Goal: Task Accomplishment & Management: Manage account settings

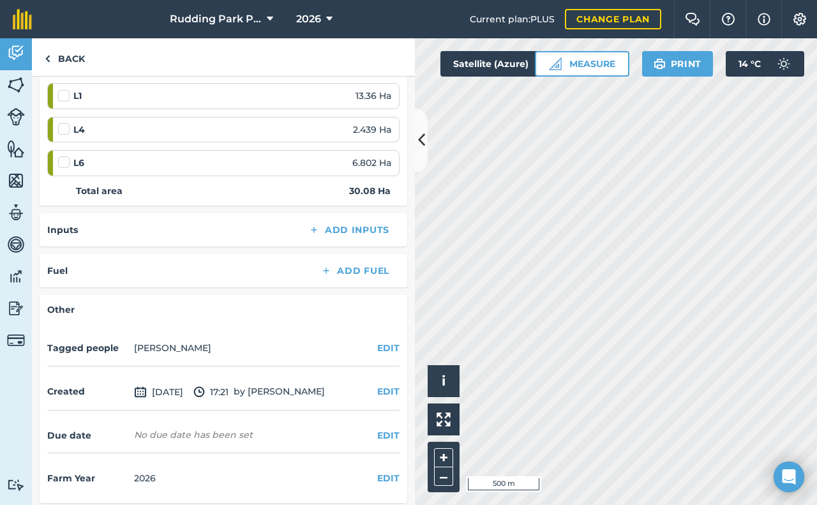
scroll to position [305, 0]
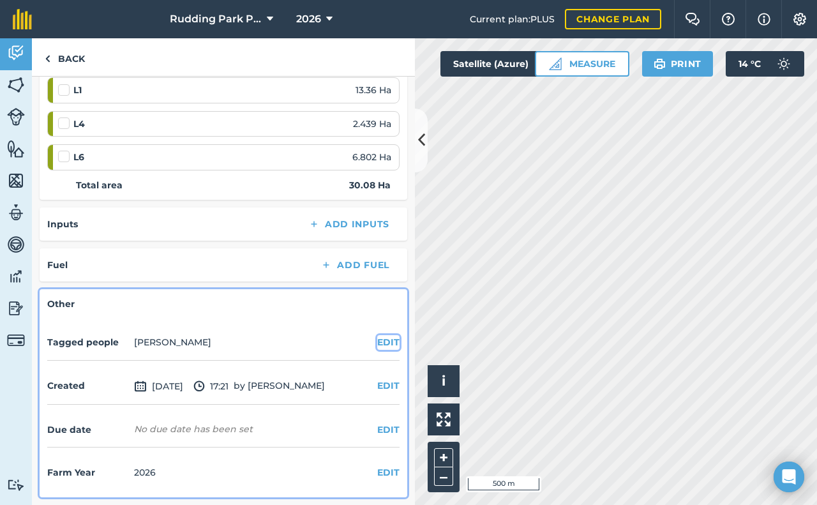
click at [377, 344] on button "EDIT" at bounding box center [388, 342] width 22 height 14
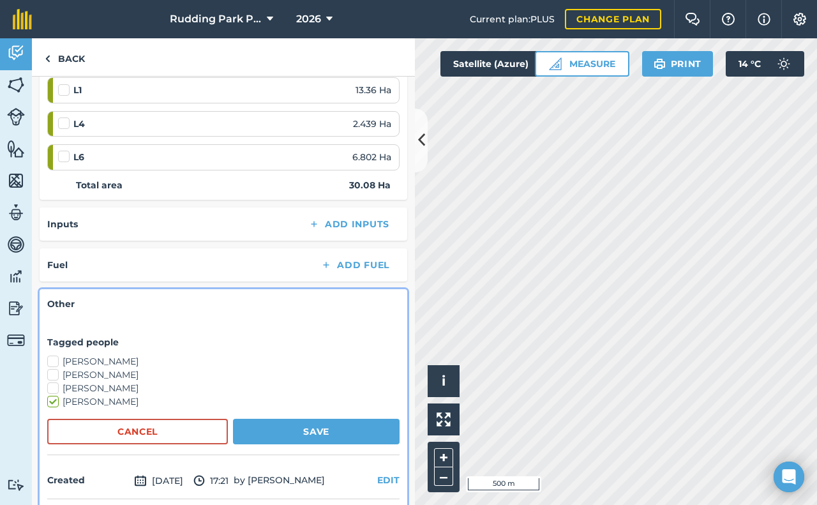
click at [47, 356] on div "Other Tagged people [PERSON_NAME] [PERSON_NAME] [PERSON_NAME] [PERSON_NAME] Can…" at bounding box center [224, 440] width 368 height 303
click at [55, 361] on label "[PERSON_NAME]" at bounding box center [223, 361] width 353 height 13
click at [55, 361] on input "[PERSON_NAME]" at bounding box center [51, 359] width 8 height 8
checkbox input "true"
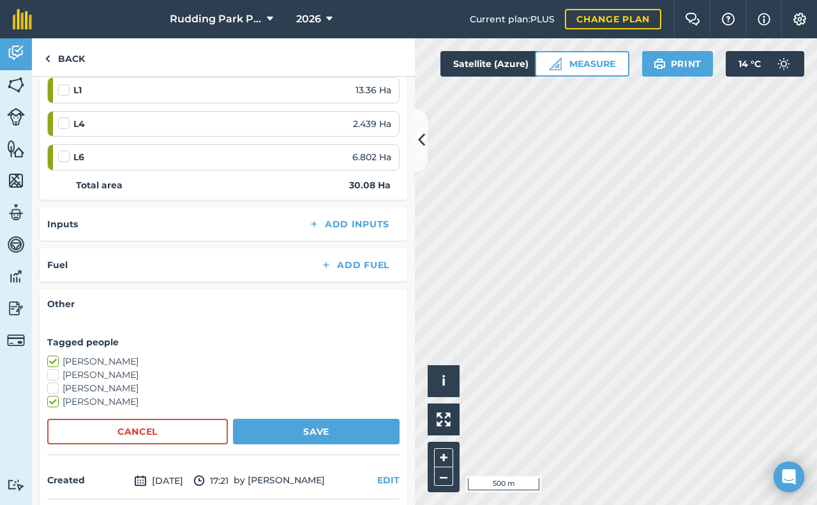
click at [57, 399] on label "[PERSON_NAME]" at bounding box center [223, 401] width 353 height 13
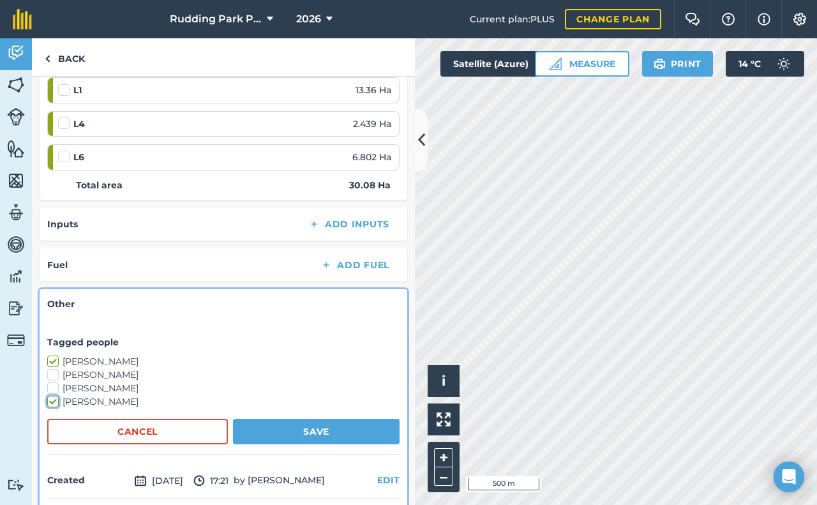
click at [56, 399] on input "[PERSON_NAME]" at bounding box center [51, 399] width 8 height 8
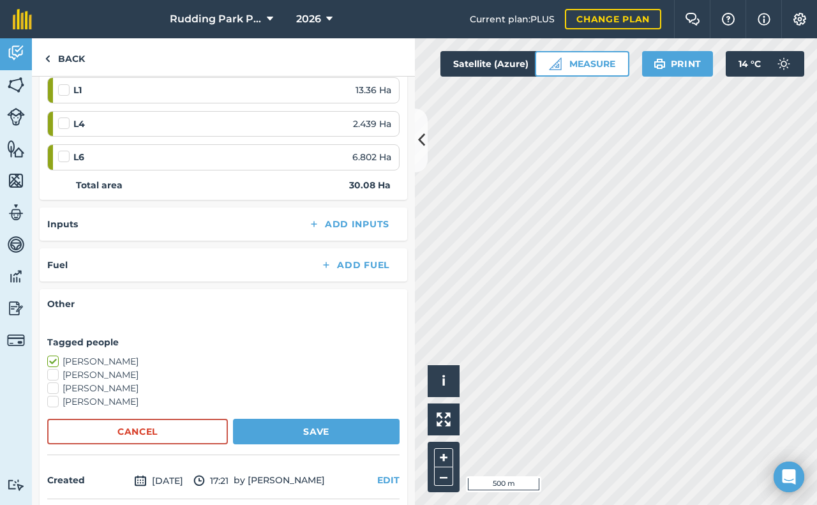
click at [54, 402] on label "[PERSON_NAME]" at bounding box center [223, 401] width 353 height 13
click at [54, 402] on input "[PERSON_NAME]" at bounding box center [51, 399] width 8 height 8
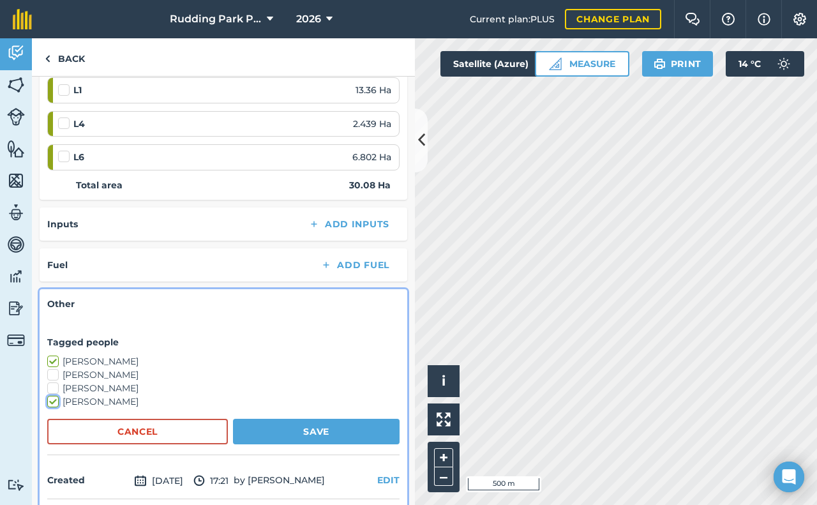
checkbox input "true"
click at [274, 435] on button "Save" at bounding box center [316, 432] width 167 height 26
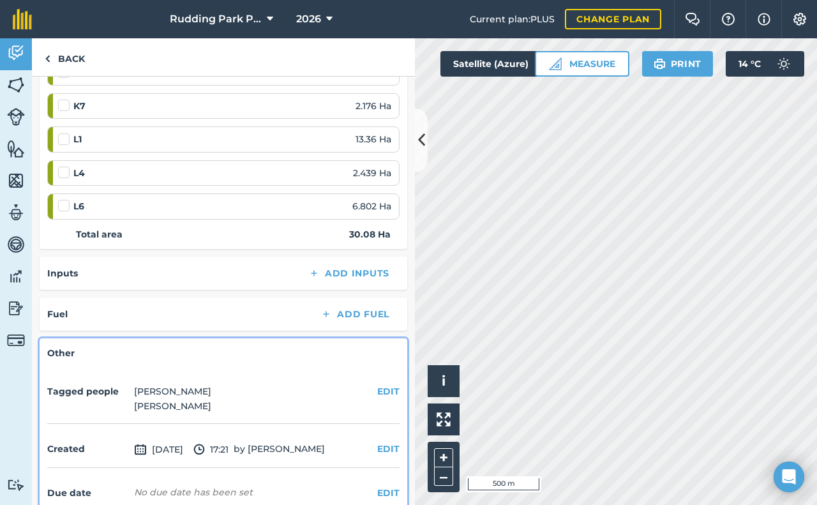
scroll to position [319, 0]
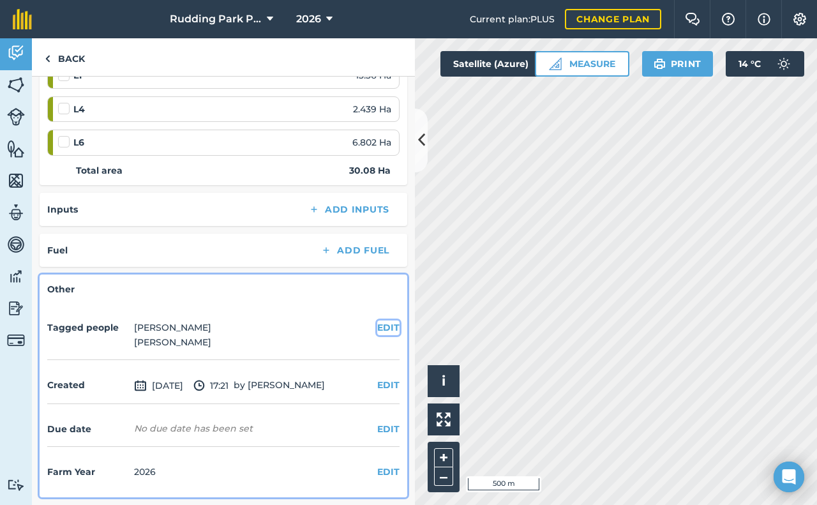
click at [377, 328] on button "EDIT" at bounding box center [388, 328] width 22 height 14
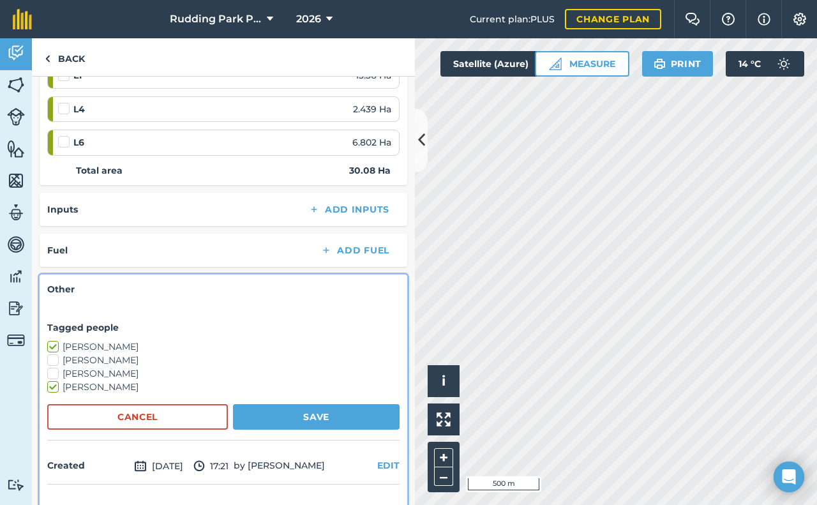
click at [55, 346] on label "[PERSON_NAME]" at bounding box center [223, 346] width 353 height 13
click at [55, 346] on input "[PERSON_NAME]" at bounding box center [51, 344] width 8 height 8
checkbox input "false"
click at [278, 413] on button "Save" at bounding box center [316, 417] width 167 height 26
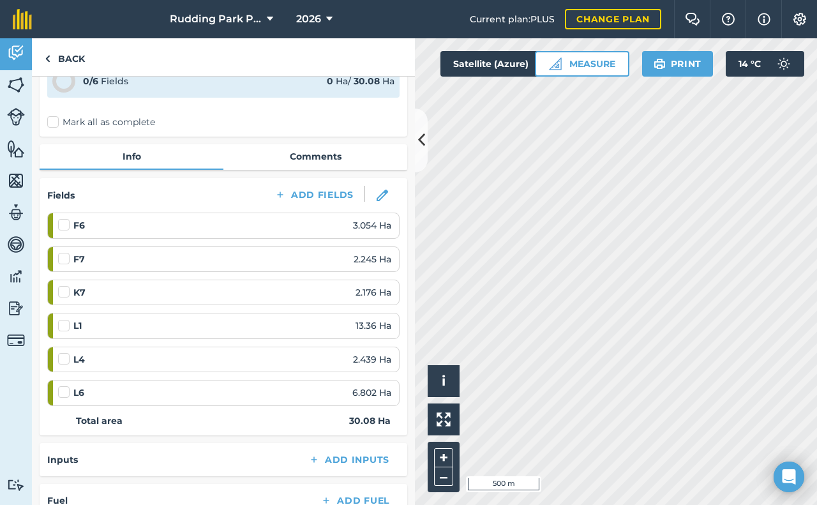
scroll to position [49, 0]
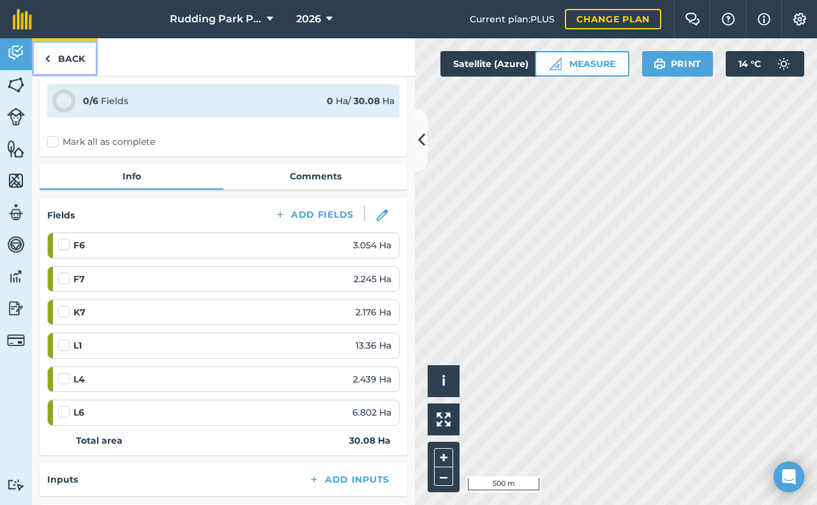
click at [56, 57] on link "Back" at bounding box center [65, 57] width 66 height 38
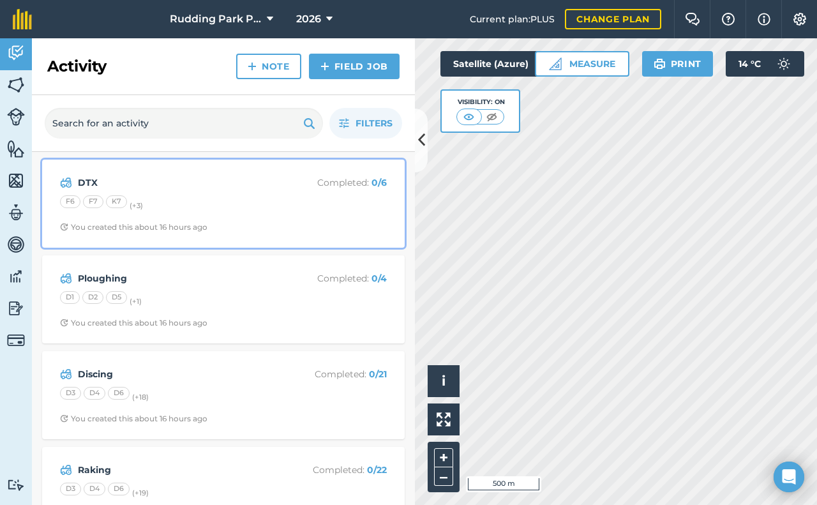
click at [84, 179] on strong "DTX" at bounding box center [179, 183] width 202 height 14
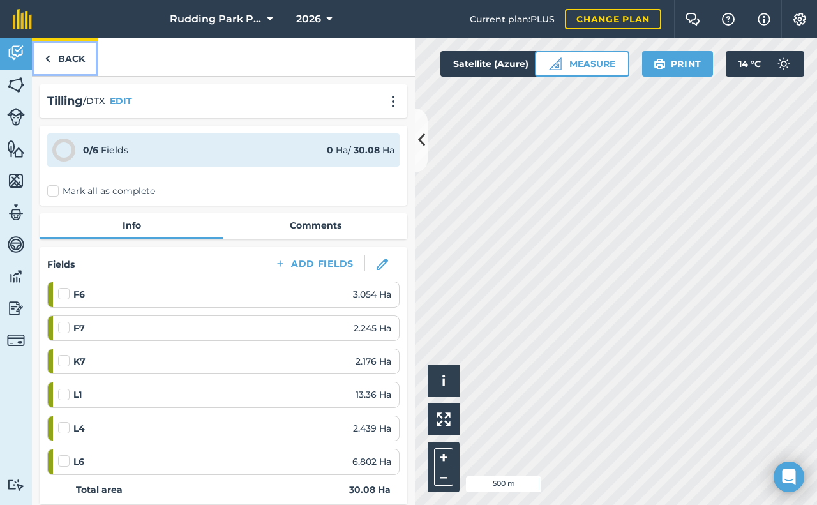
click at [62, 63] on link "Back" at bounding box center [65, 57] width 66 height 38
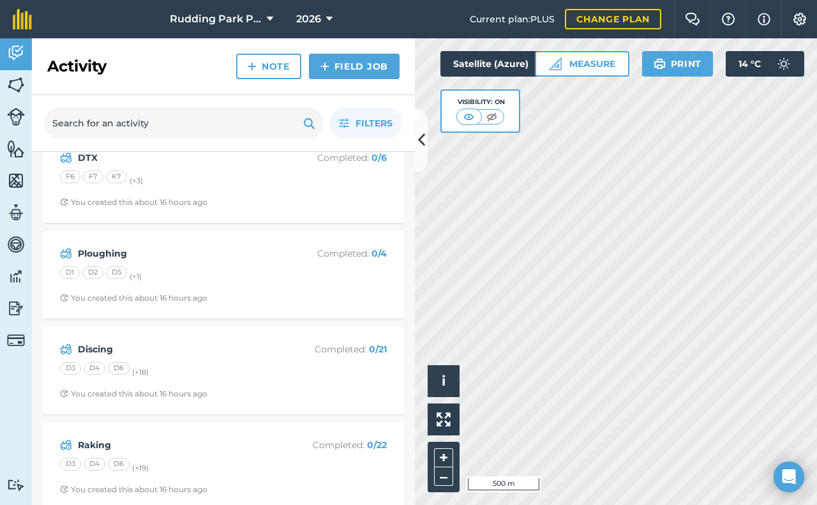
scroll to position [38, 0]
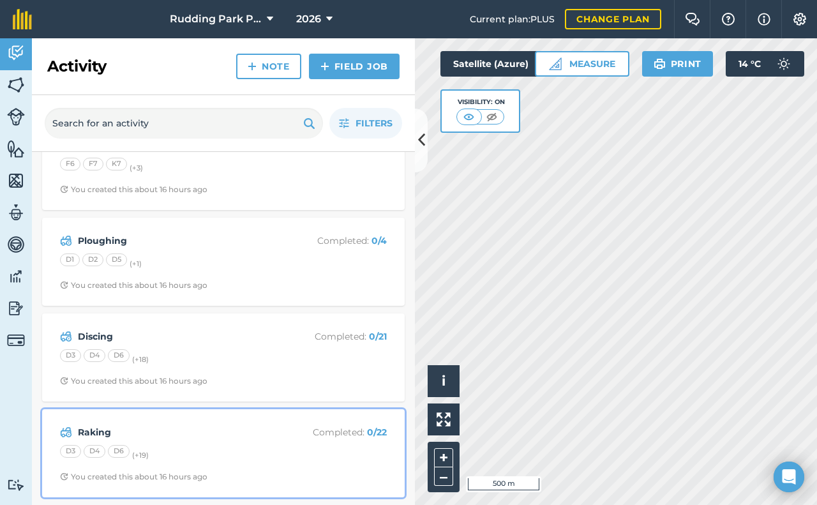
click at [91, 429] on strong "Raking" at bounding box center [179, 432] width 202 height 14
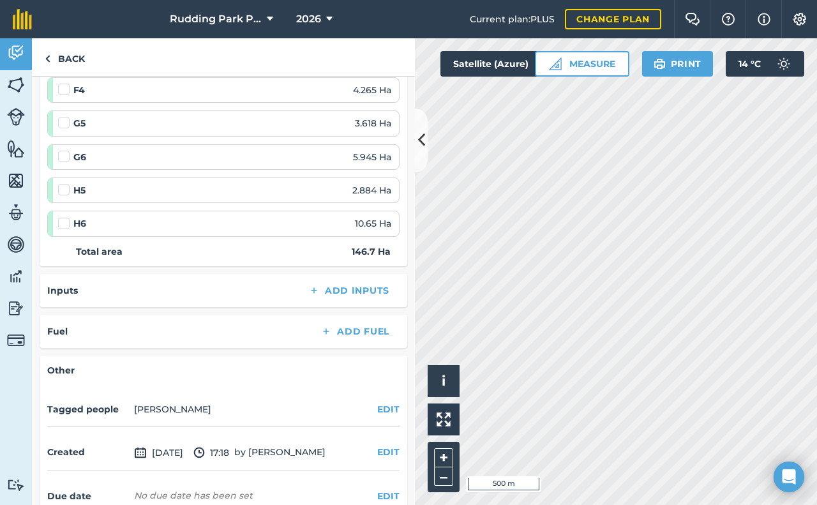
scroll to position [830, 0]
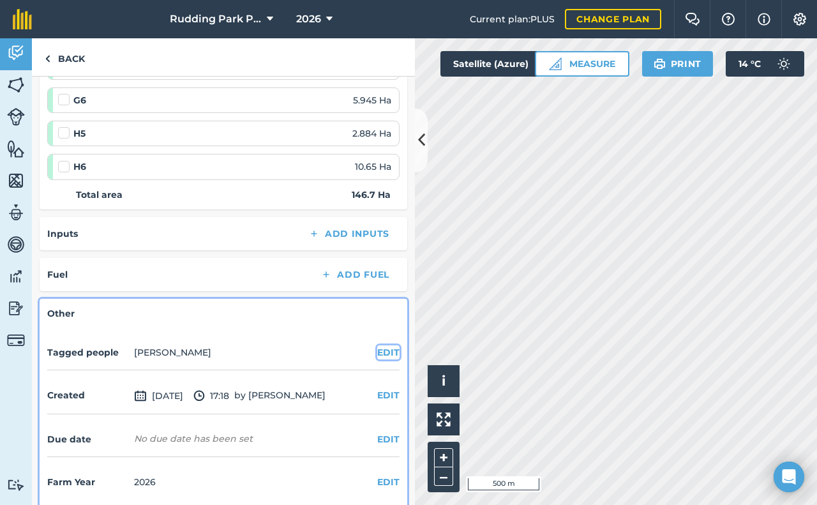
click at [377, 354] on button "EDIT" at bounding box center [388, 352] width 22 height 14
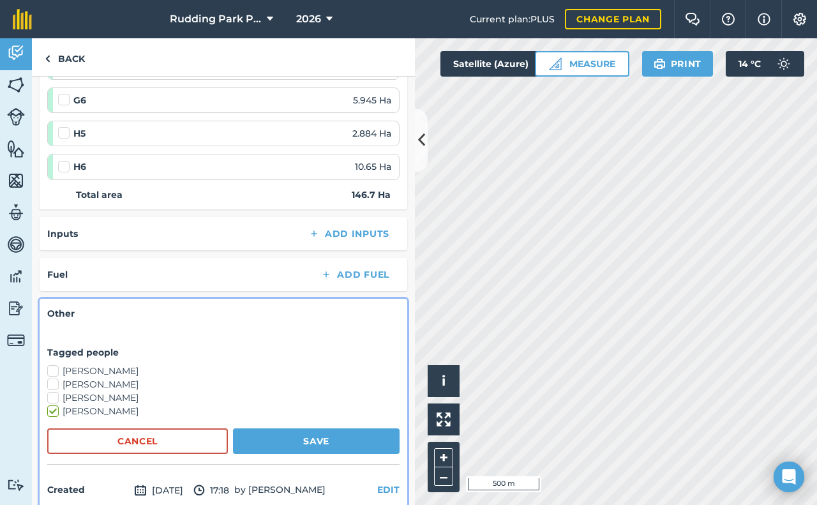
click at [126, 373] on label "[PERSON_NAME]" at bounding box center [223, 371] width 353 height 13
click at [56, 373] on input "[PERSON_NAME]" at bounding box center [51, 369] width 8 height 8
checkbox input "true"
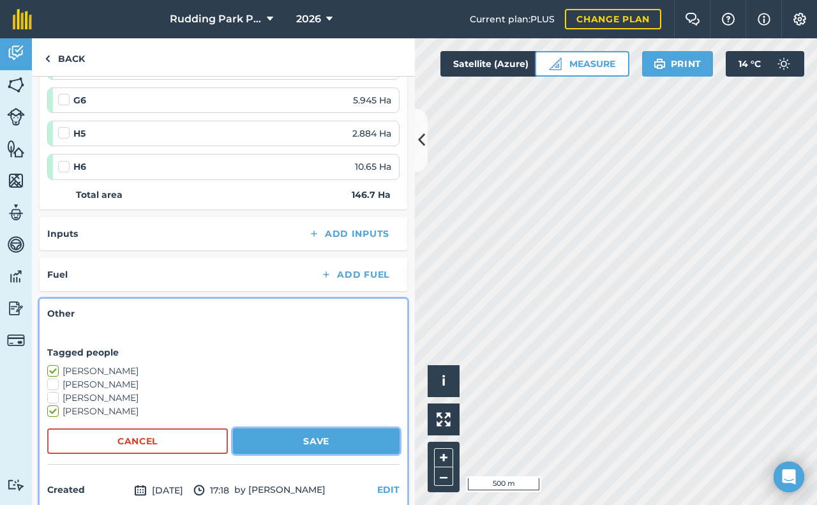
click at [273, 441] on button "Save" at bounding box center [316, 442] width 167 height 26
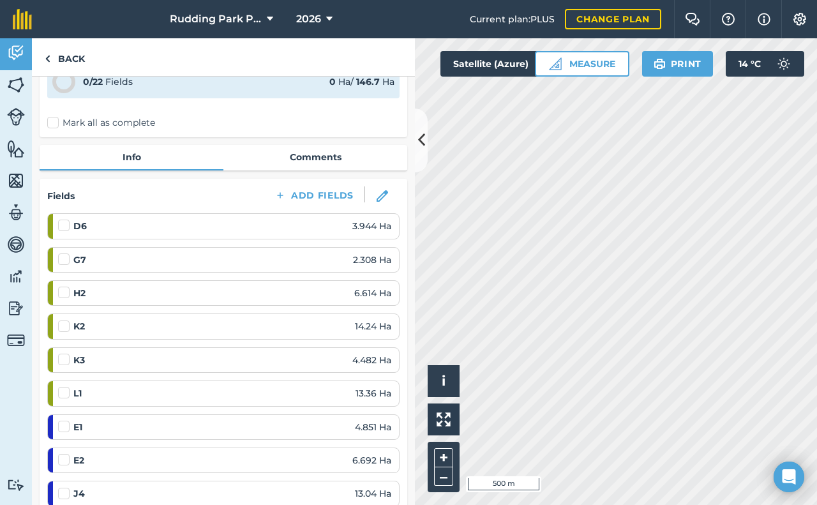
scroll to position [0, 0]
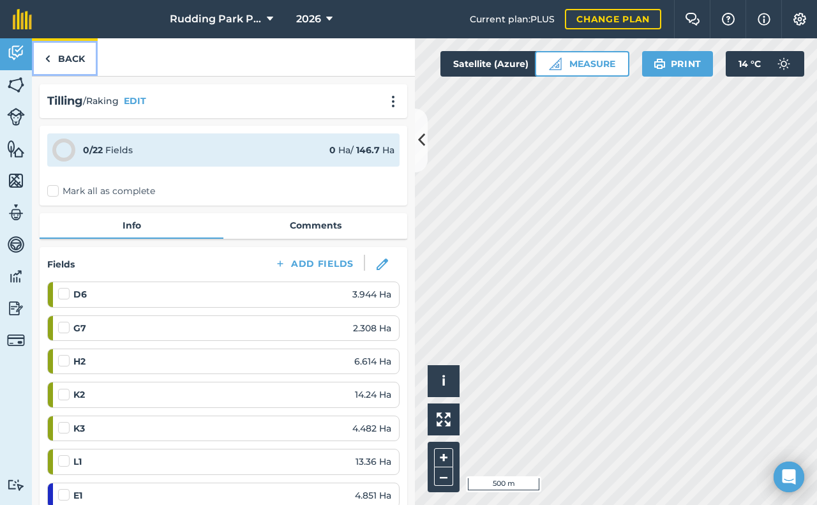
click at [72, 60] on link "Back" at bounding box center [65, 57] width 66 height 38
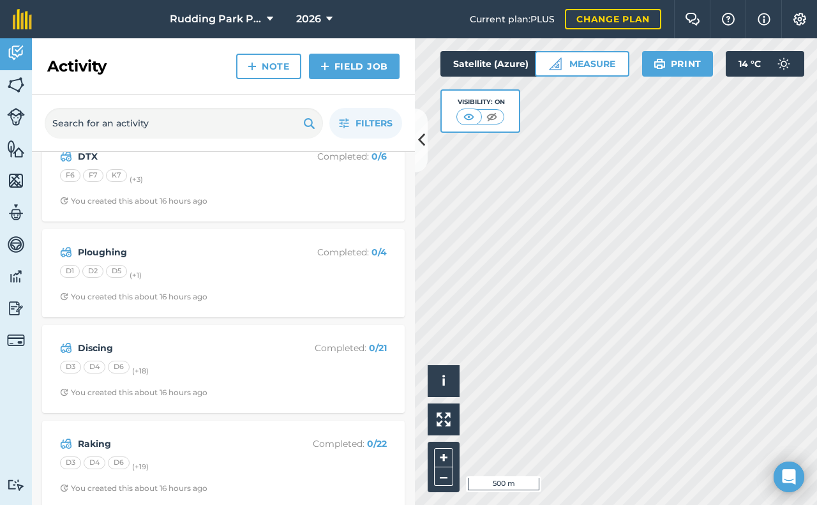
scroll to position [38, 0]
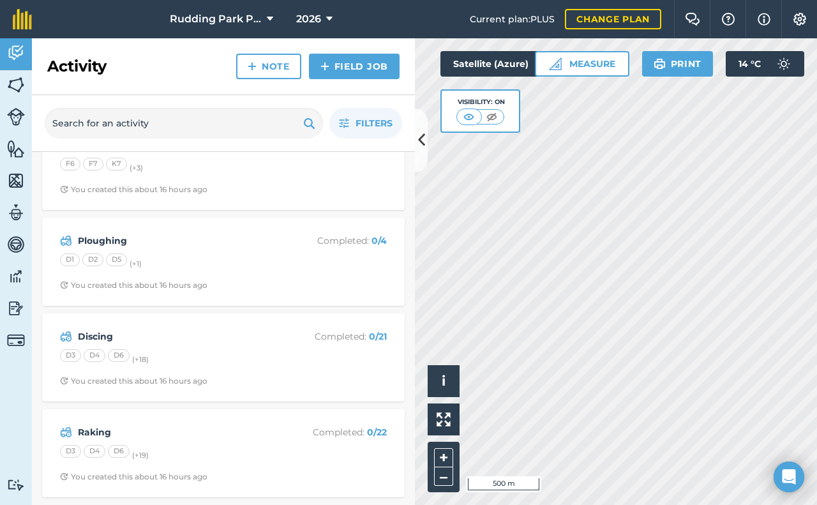
drag, startPoint x: 486, startPoint y: 104, endPoint x: 444, endPoint y: 120, distance: 45.1
click at [444, 120] on div "Visibility: On" at bounding box center [481, 110] width 80 height 43
click at [497, 118] on img at bounding box center [492, 116] width 16 height 13
click at [470, 119] on img at bounding box center [470, 116] width 16 height 13
click at [269, 66] on link "Note" at bounding box center [268, 67] width 65 height 26
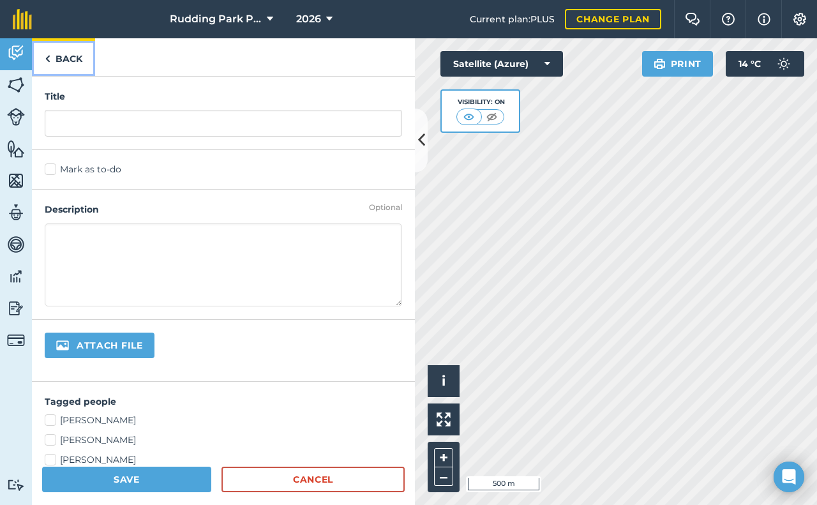
click at [75, 67] on link "Back" at bounding box center [63, 57] width 63 height 38
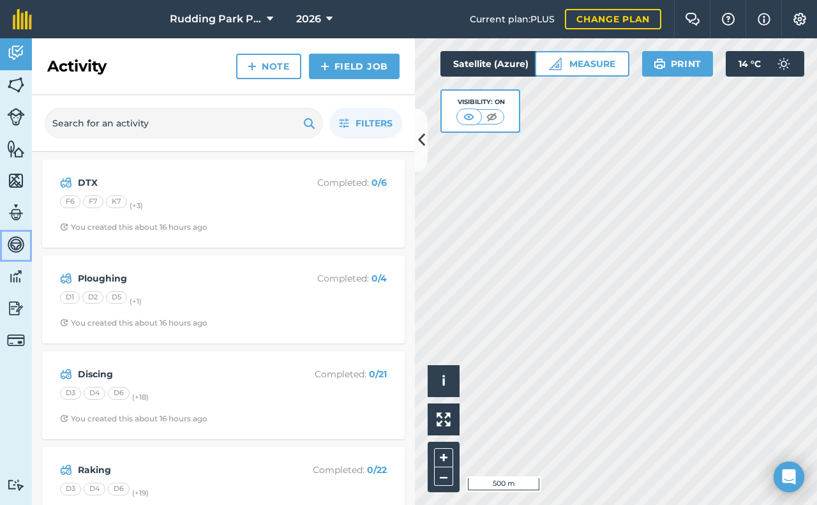
click at [15, 247] on img at bounding box center [16, 244] width 18 height 19
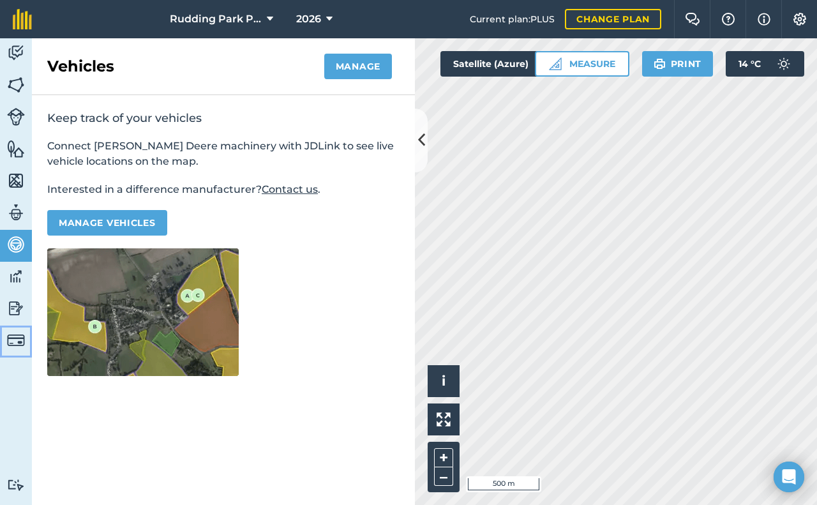
click at [10, 335] on img at bounding box center [16, 340] width 18 height 18
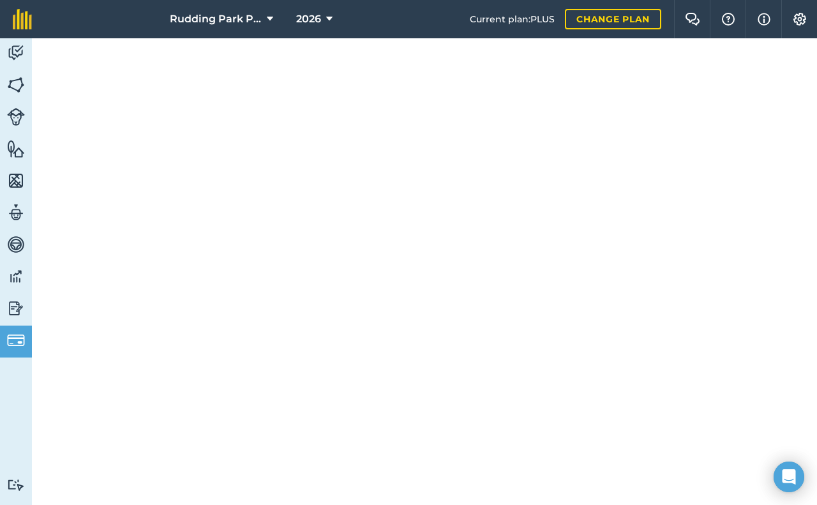
scroll to position [447, 0]
click at [15, 182] on img at bounding box center [16, 180] width 18 height 19
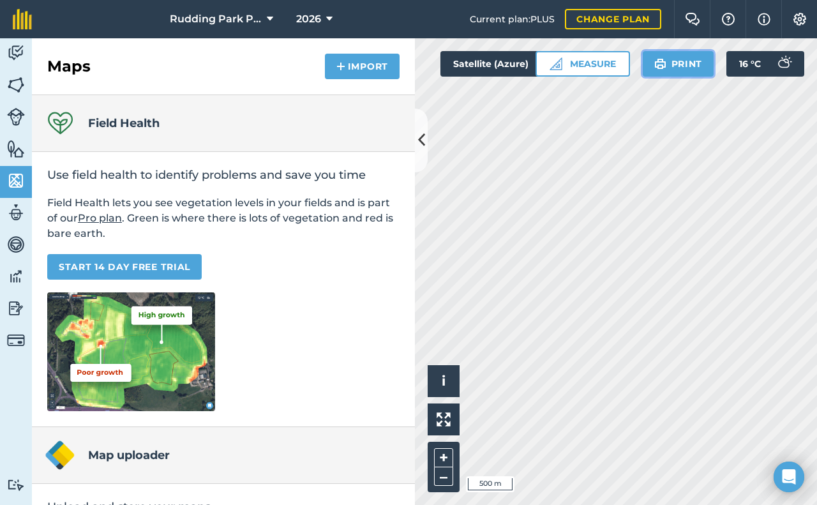
click at [669, 64] on button "Print" at bounding box center [679, 64] width 72 height 26
click at [17, 150] on img at bounding box center [16, 148] width 18 height 19
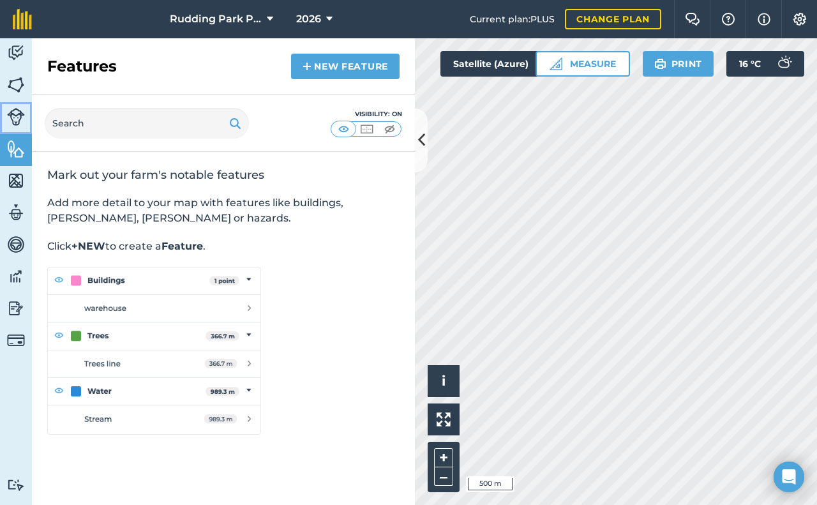
click at [17, 122] on img at bounding box center [16, 117] width 18 height 18
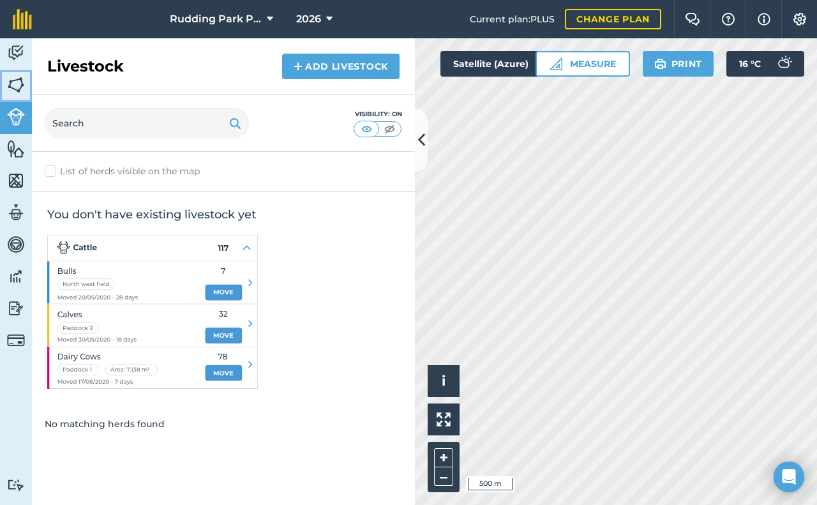
click at [15, 93] on img at bounding box center [16, 84] width 18 height 19
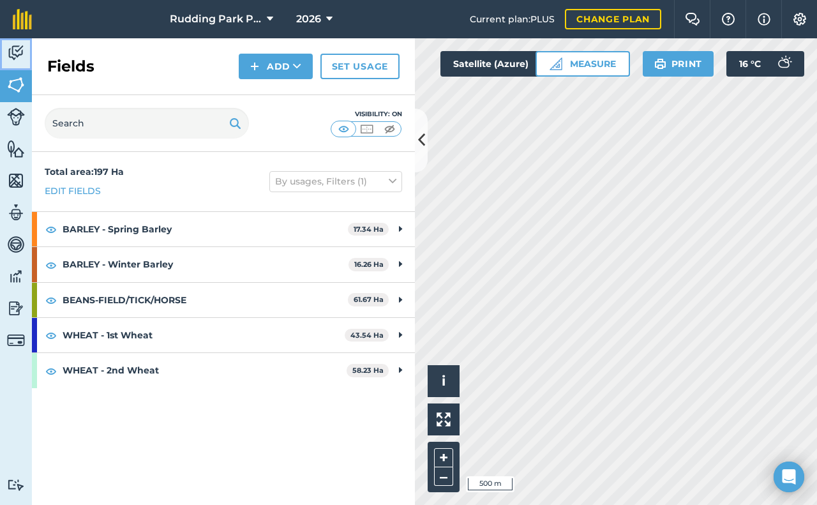
click at [19, 51] on img at bounding box center [16, 52] width 18 height 19
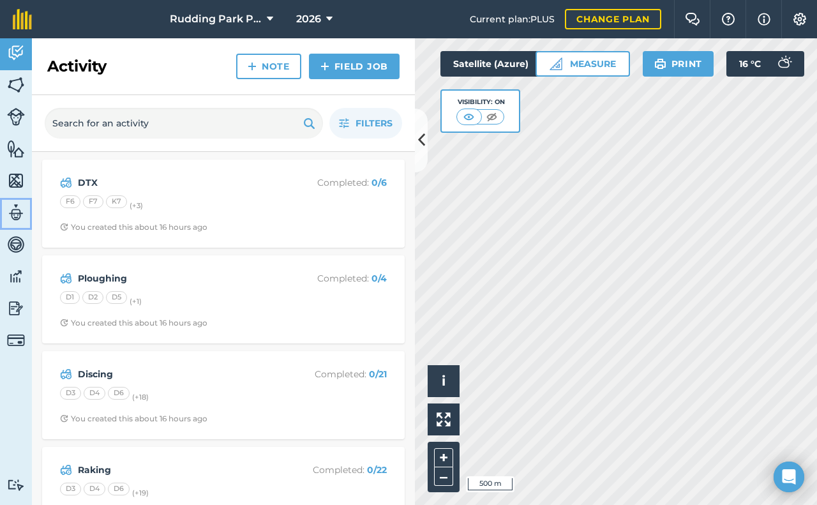
click at [20, 214] on img at bounding box center [16, 212] width 18 height 19
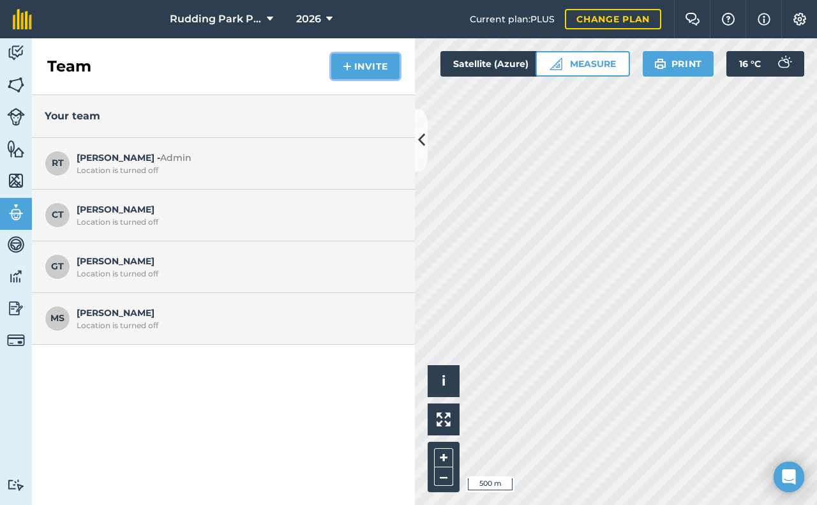
click at [346, 68] on img at bounding box center [347, 66] width 9 height 15
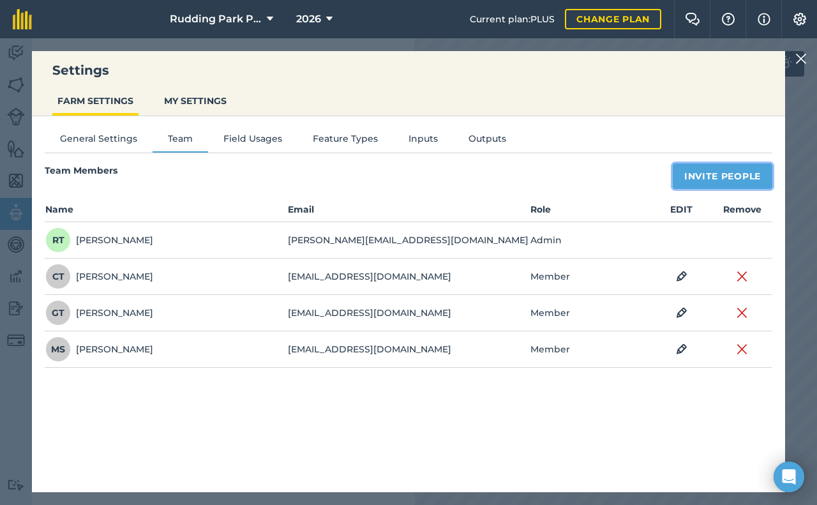
click at [697, 177] on button "Invite People" at bounding box center [723, 176] width 100 height 26
select select "MEMBER"
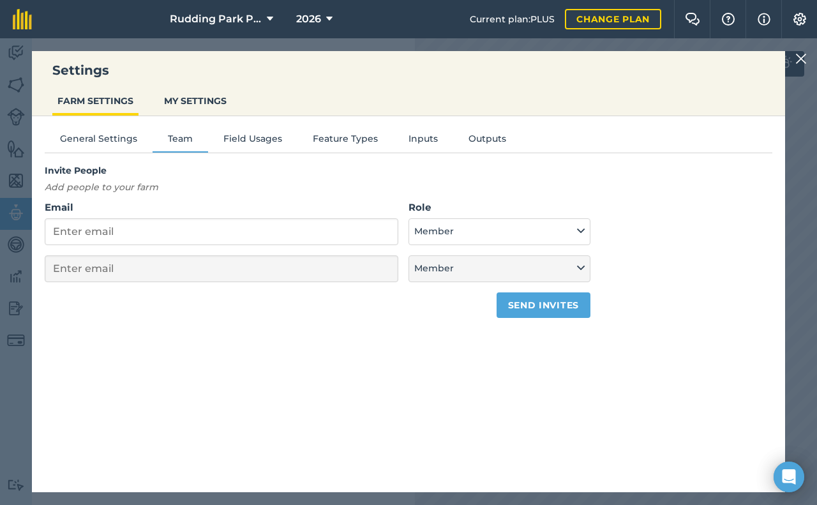
click at [23, 250] on div "Settings FARM SETTINGS MY SETTINGS General Settings Team Field Usages Feature T…" at bounding box center [408, 271] width 817 height 467
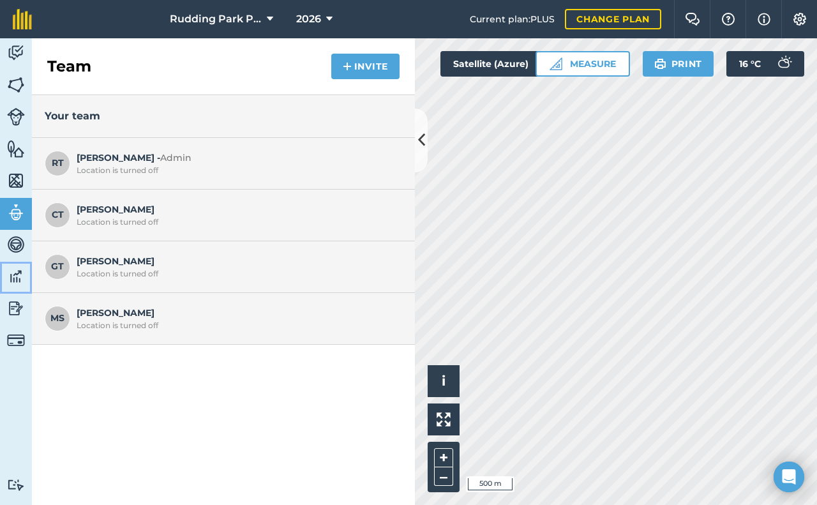
click at [16, 282] on img at bounding box center [16, 276] width 18 height 19
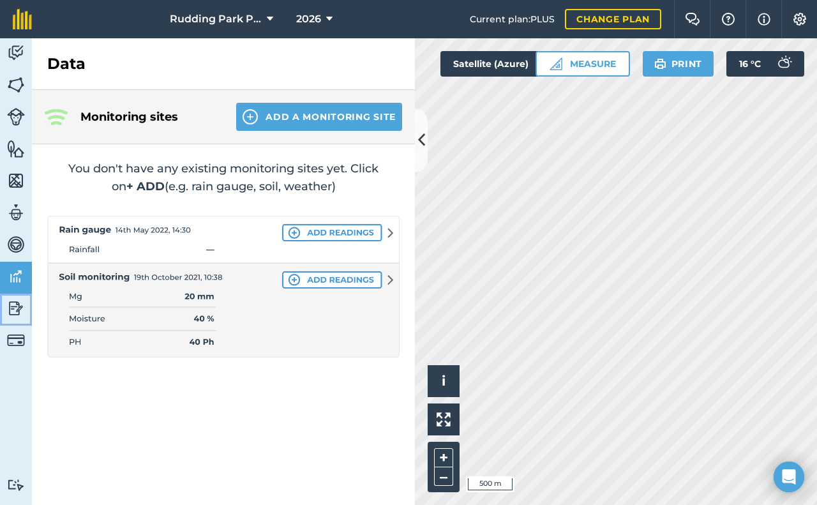
click at [13, 303] on img at bounding box center [16, 308] width 18 height 19
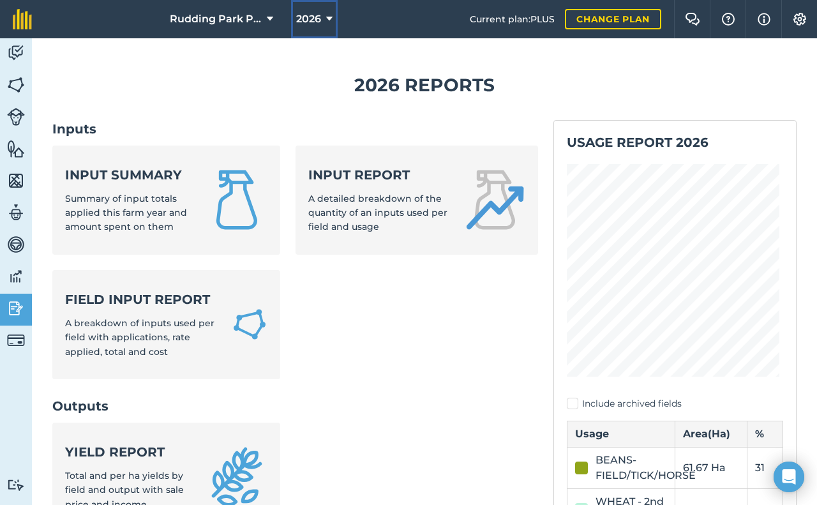
click at [327, 15] on icon at bounding box center [329, 18] width 6 height 15
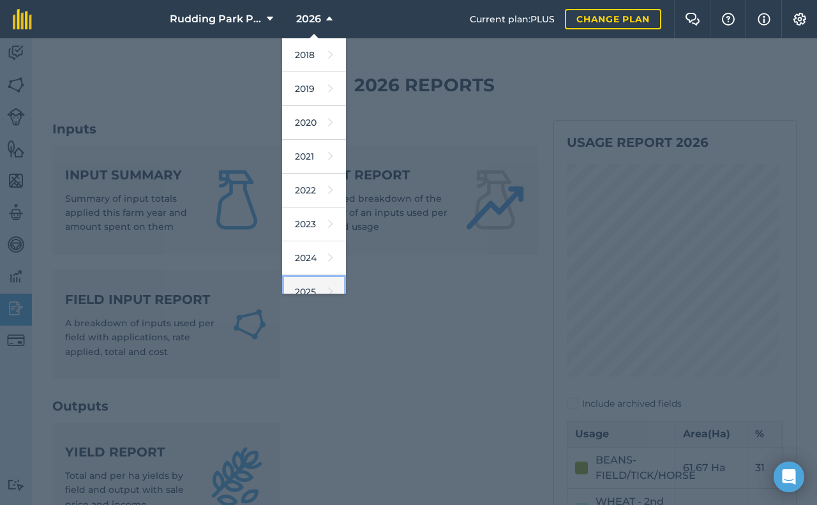
click at [310, 286] on link "2025" at bounding box center [314, 292] width 64 height 34
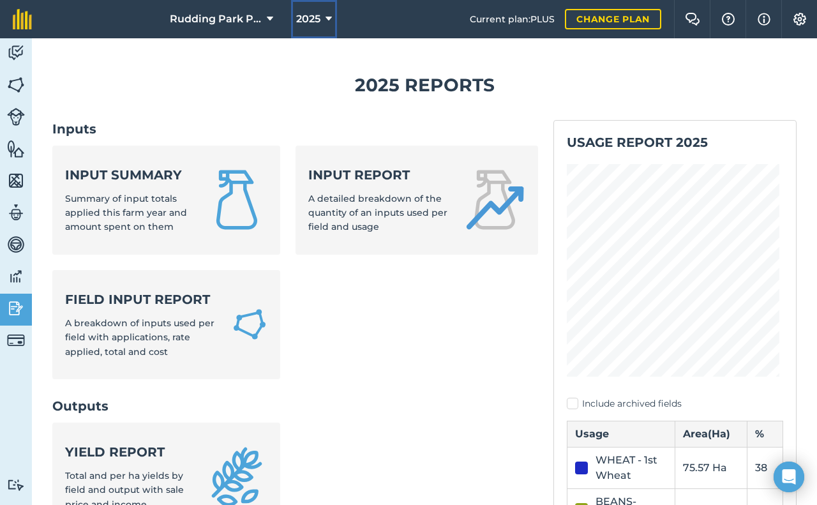
click at [326, 16] on icon at bounding box center [329, 18] width 6 height 15
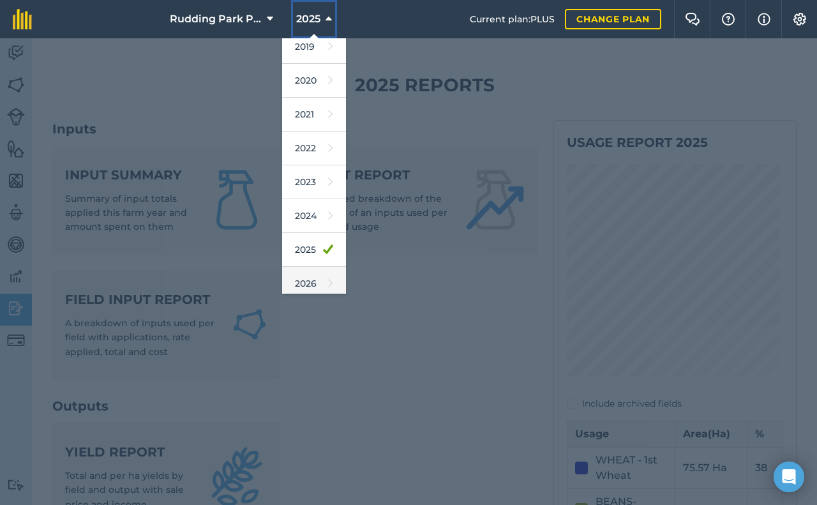
scroll to position [83, 0]
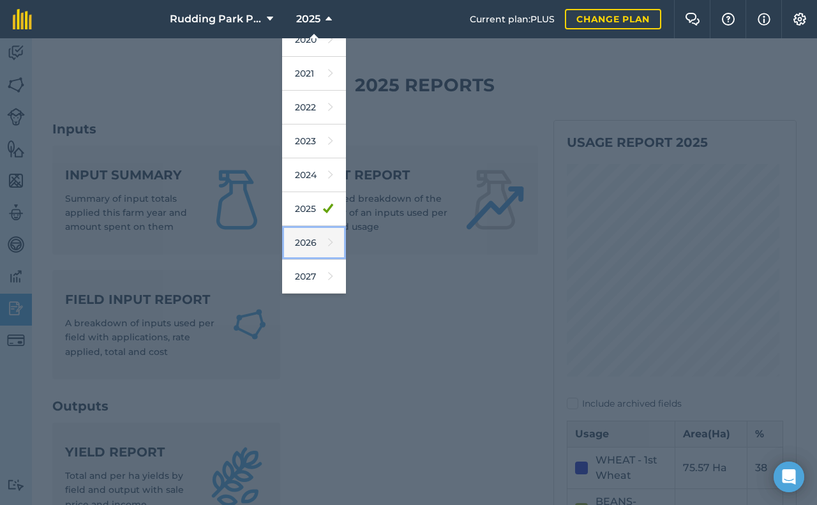
click at [315, 242] on link "2026" at bounding box center [314, 243] width 64 height 34
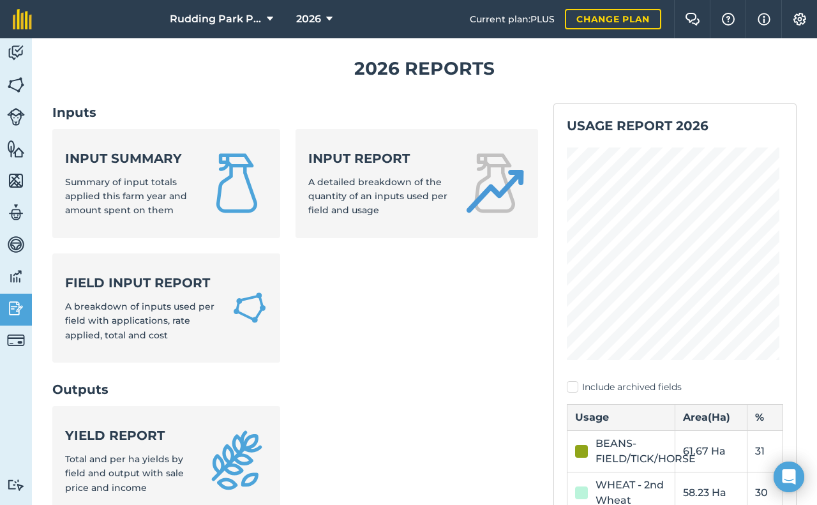
scroll to position [0, 0]
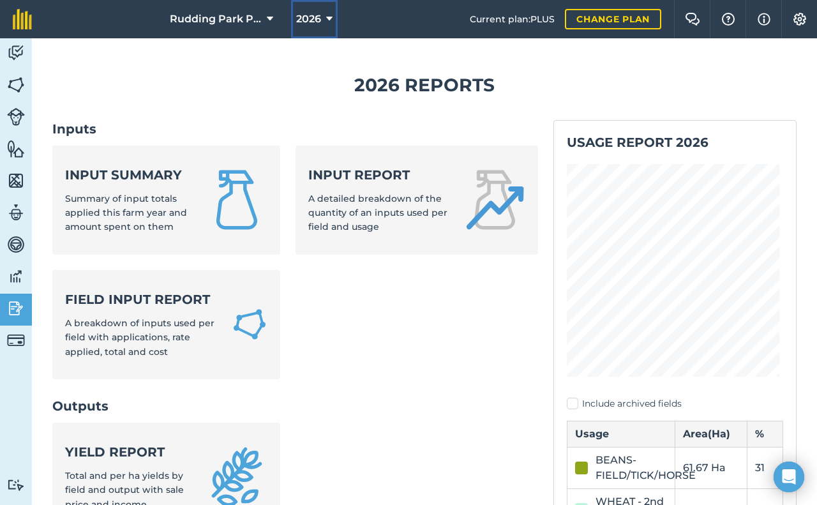
click at [326, 16] on icon at bounding box center [329, 18] width 6 height 15
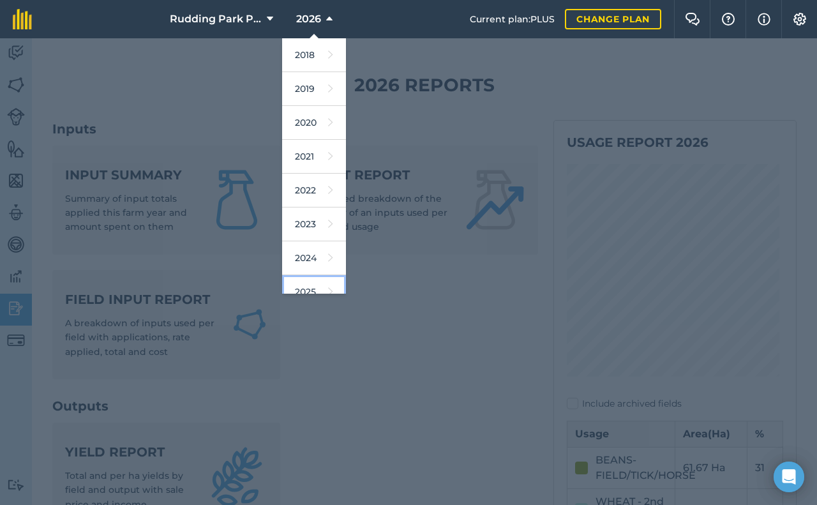
click at [303, 281] on link "2025" at bounding box center [314, 292] width 64 height 34
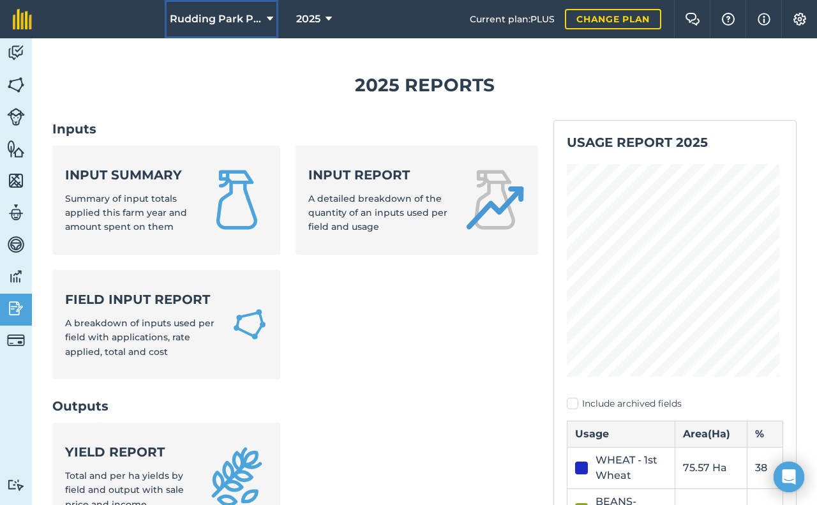
click at [269, 23] on icon at bounding box center [270, 18] width 6 height 15
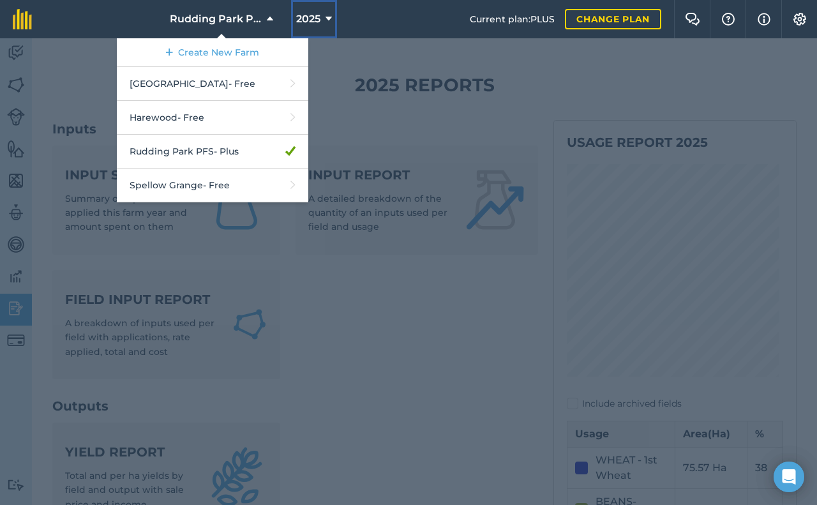
click at [332, 22] on button "2025" at bounding box center [314, 19] width 46 height 38
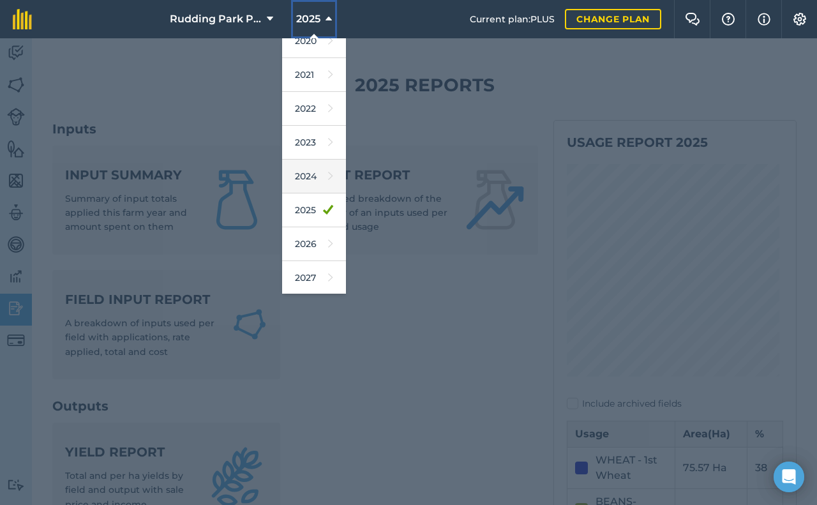
scroll to position [83, 0]
click at [315, 240] on link "2026" at bounding box center [314, 243] width 64 height 34
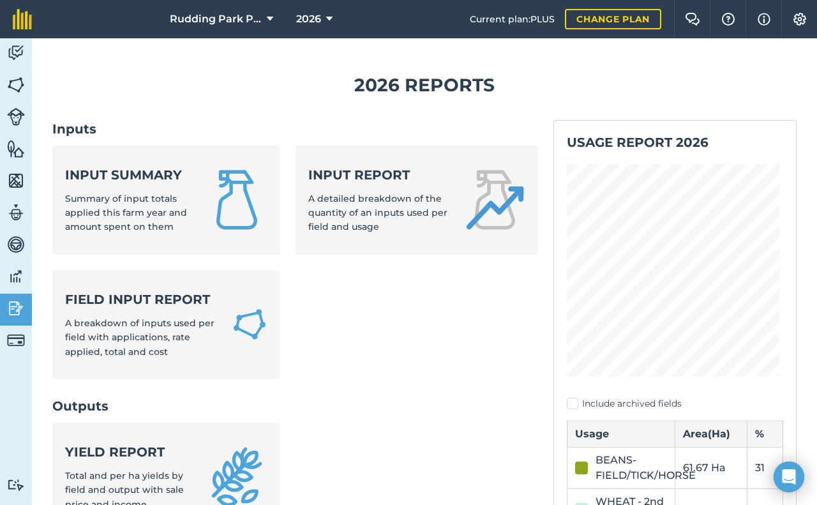
click at [416, 289] on ul "Input summary Summary of input totals applied this farm year and amount spent o…" at bounding box center [295, 270] width 486 height 249
click at [442, 315] on ul "Input summary Summary of input totals applied this farm year and amount spent o…" at bounding box center [295, 270] width 486 height 249
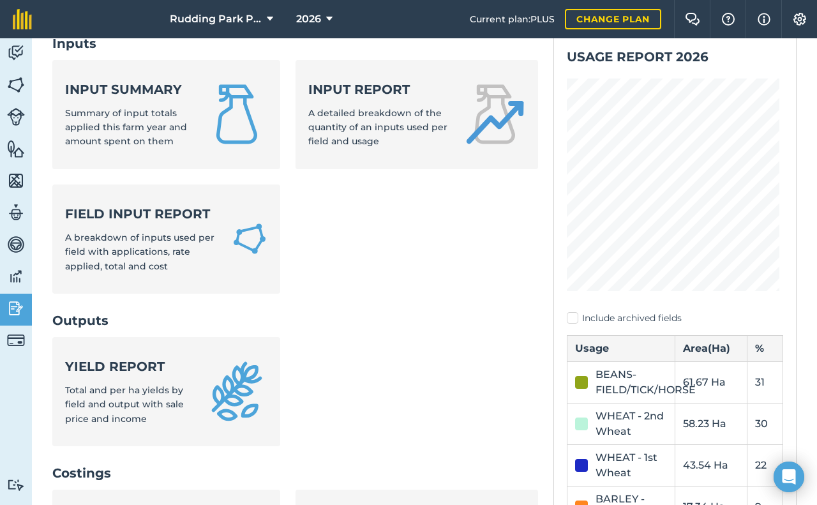
scroll to position [0, 0]
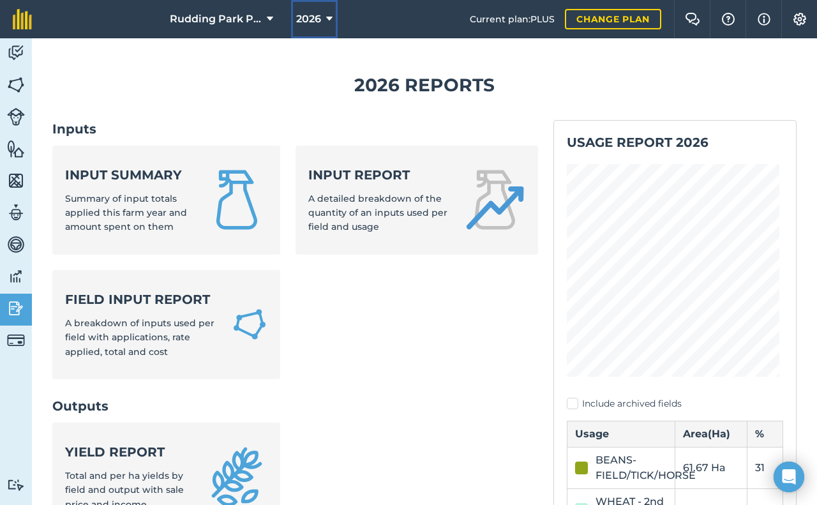
click at [326, 17] on icon at bounding box center [329, 18] width 6 height 15
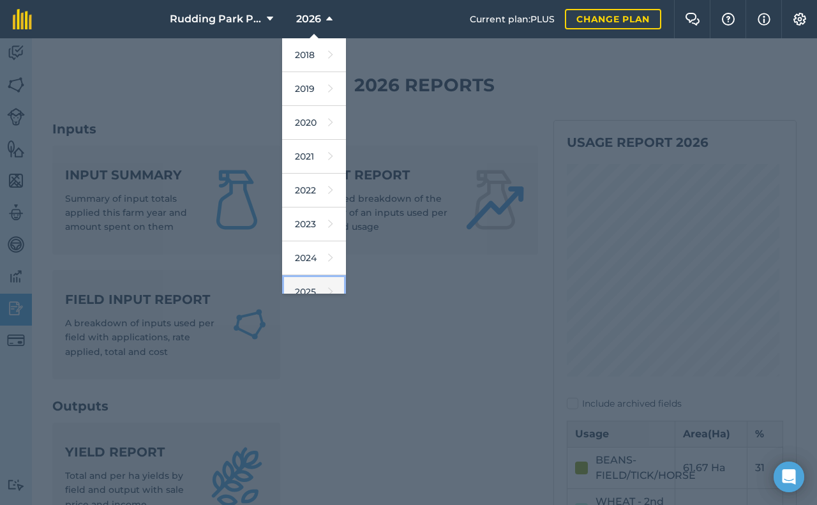
click at [312, 291] on link "2025" at bounding box center [314, 292] width 64 height 34
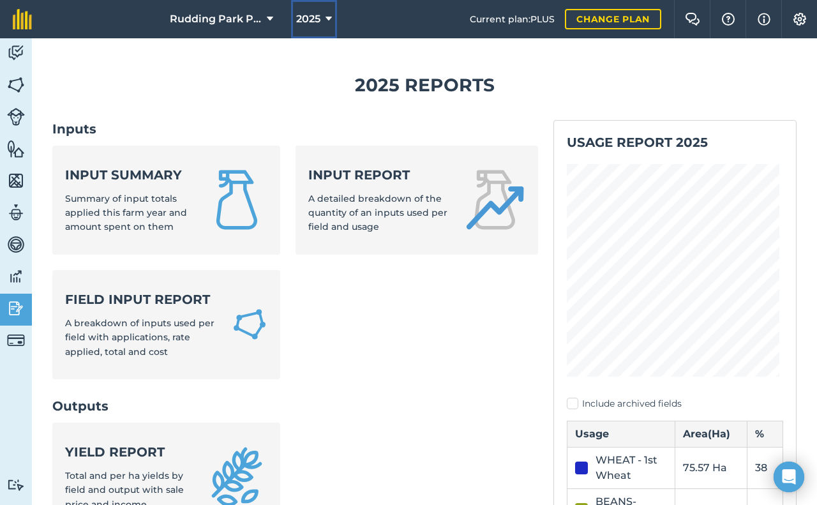
click at [330, 17] on icon at bounding box center [329, 18] width 6 height 15
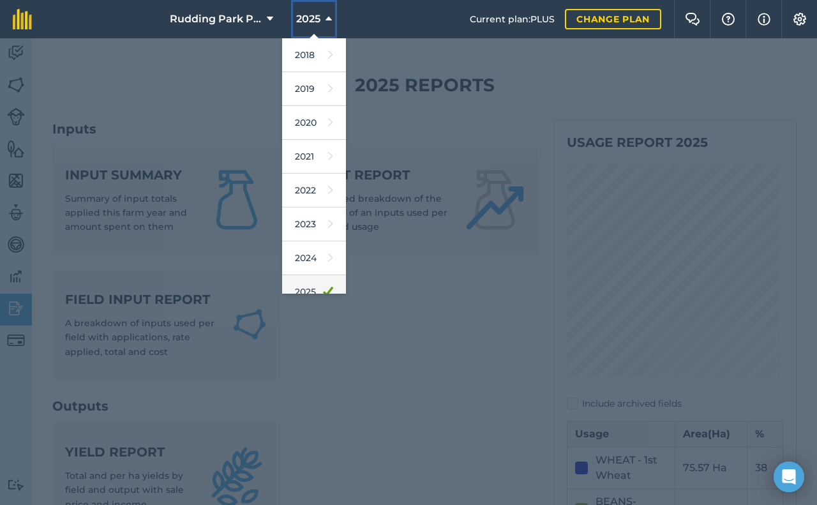
scroll to position [83, 0]
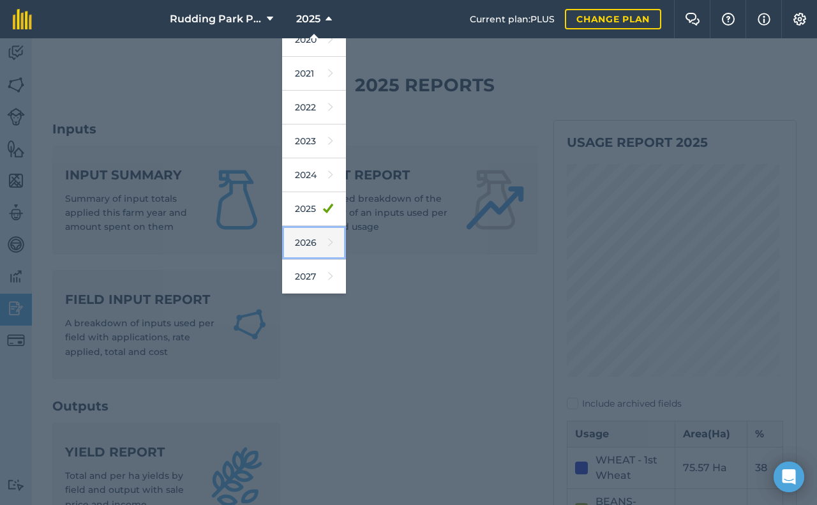
click at [328, 244] on icon at bounding box center [330, 243] width 5 height 18
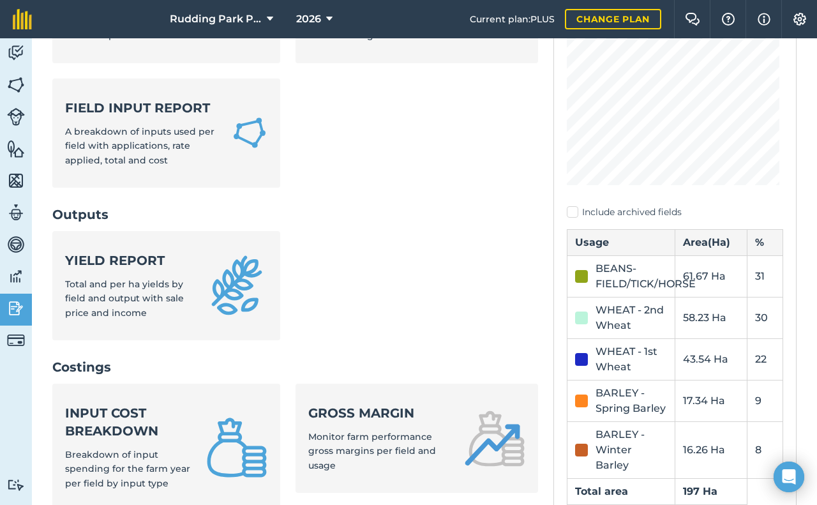
scroll to position [319, 0]
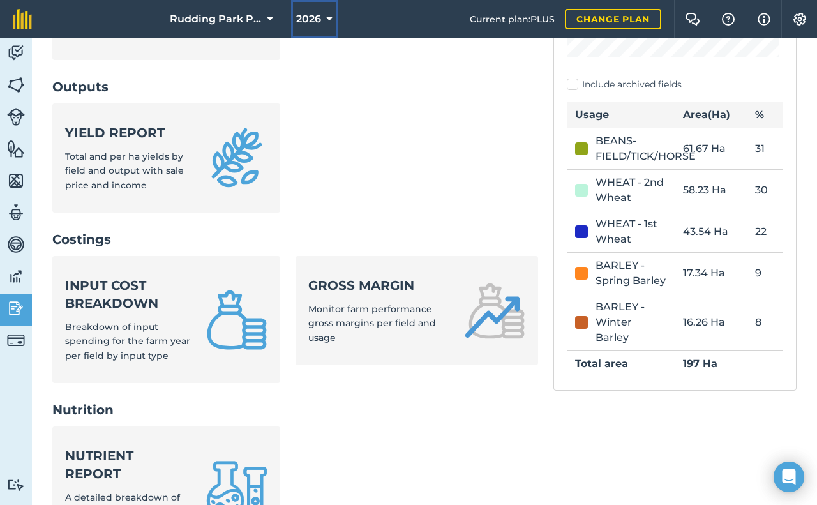
click at [330, 16] on icon at bounding box center [329, 18] width 6 height 15
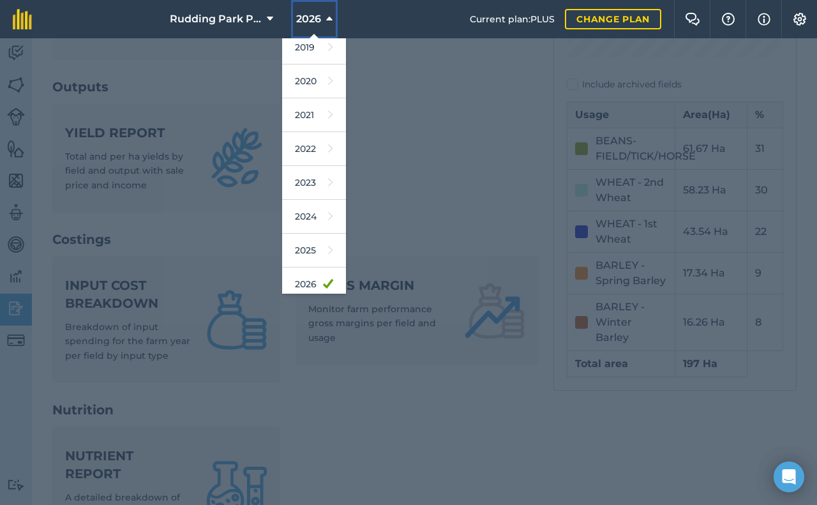
scroll to position [83, 0]
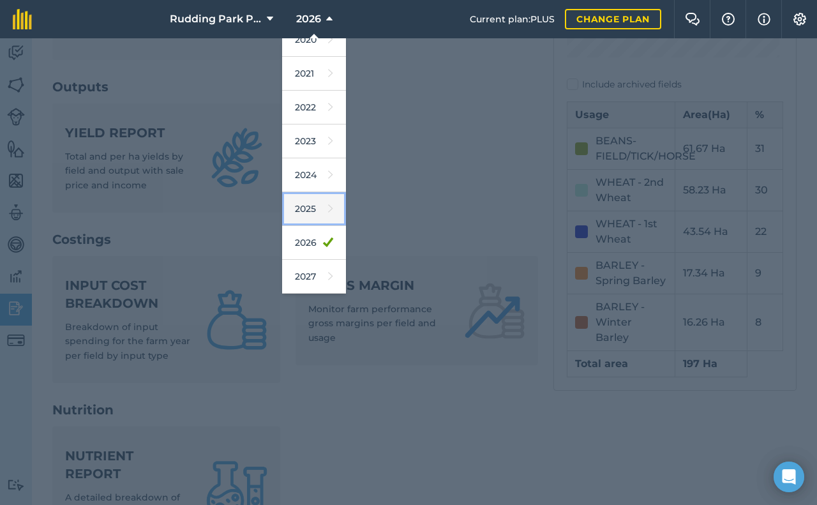
click at [315, 211] on link "2025" at bounding box center [314, 209] width 64 height 34
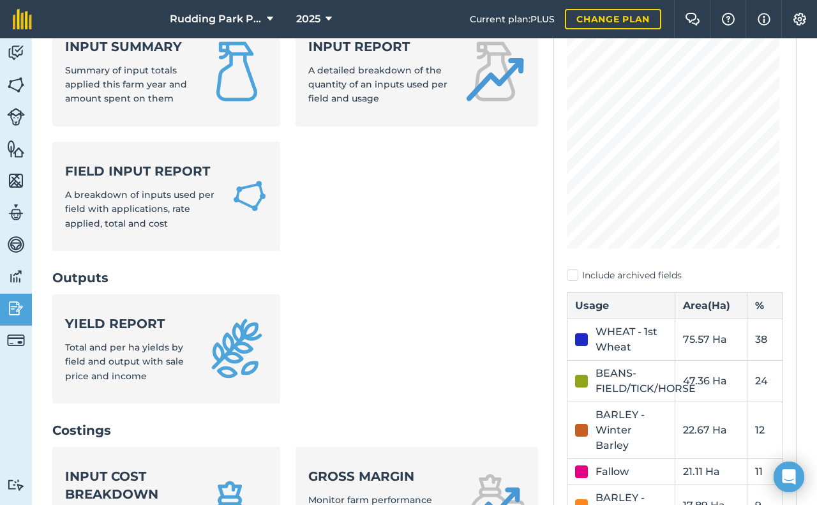
scroll to position [0, 0]
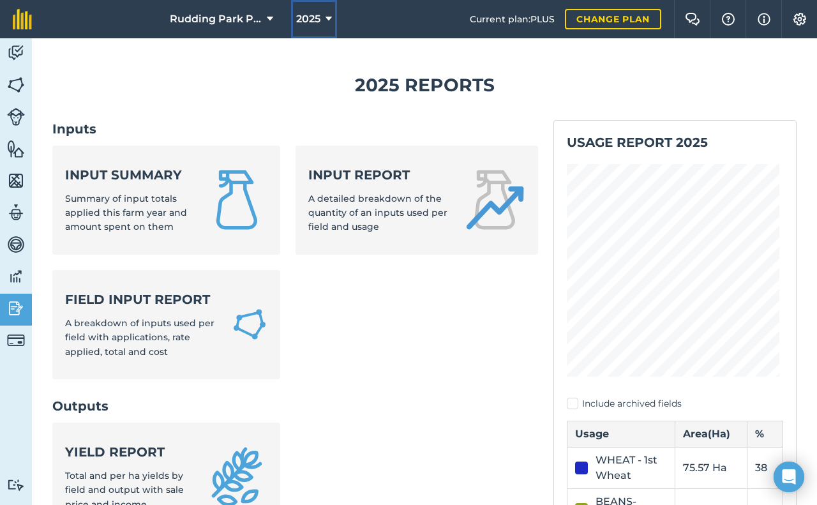
click at [328, 22] on icon at bounding box center [329, 18] width 6 height 15
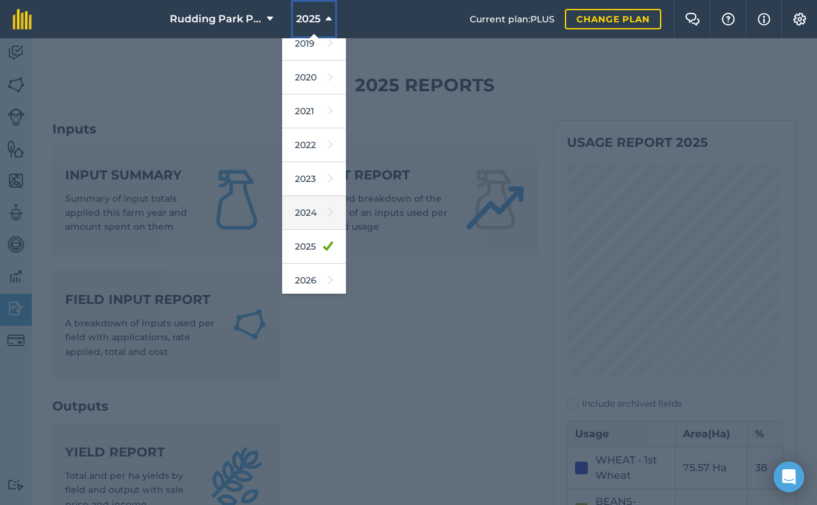
scroll to position [83, 0]
click at [328, 246] on icon at bounding box center [330, 243] width 5 height 18
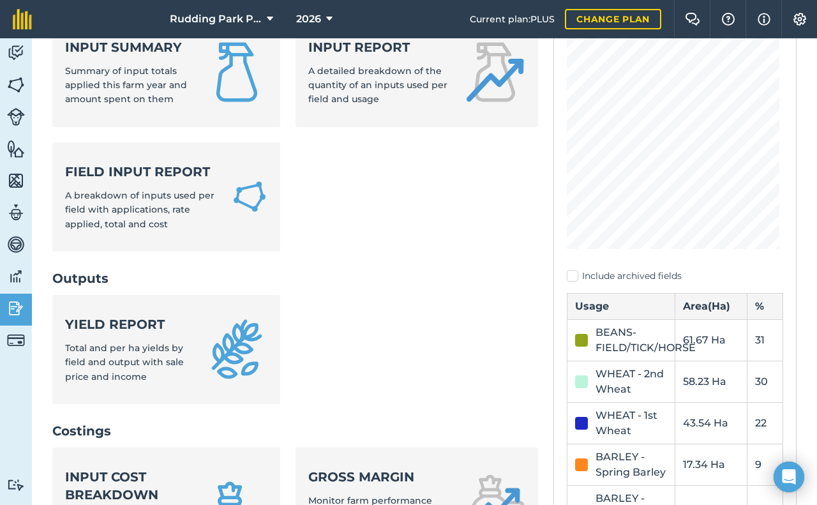
scroll to position [0, 0]
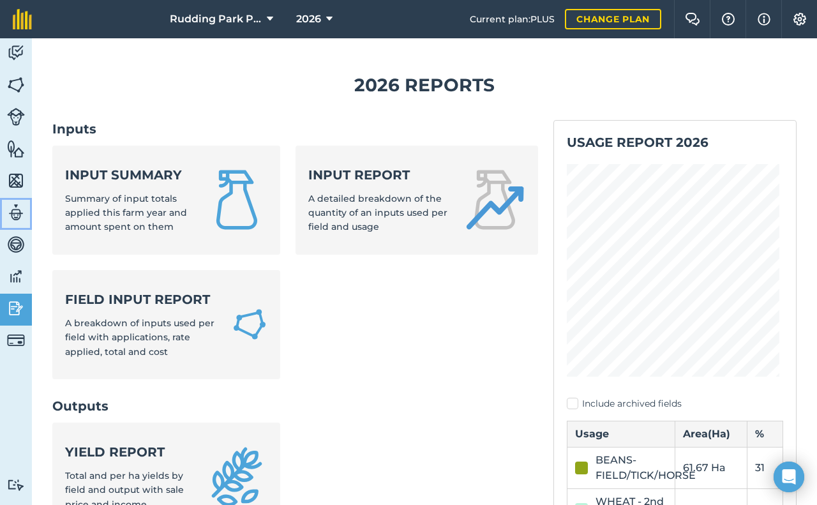
click at [18, 215] on img at bounding box center [16, 212] width 18 height 19
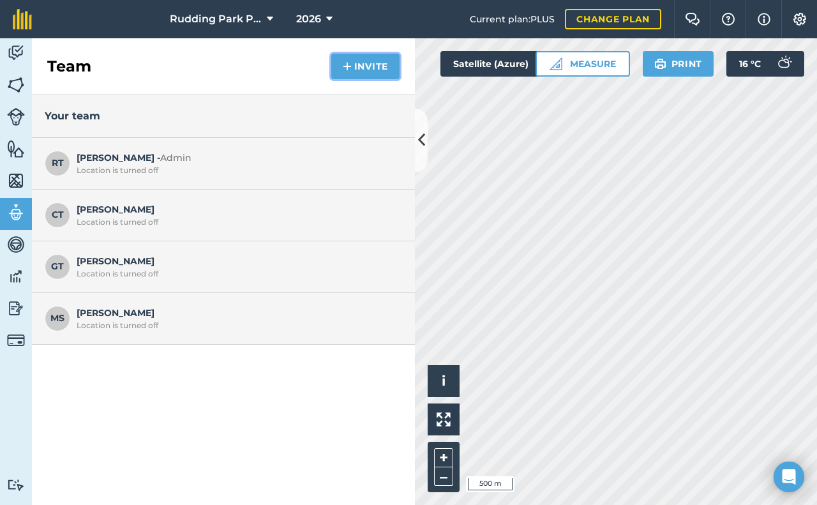
click at [353, 61] on button "Invite" at bounding box center [365, 67] width 68 height 26
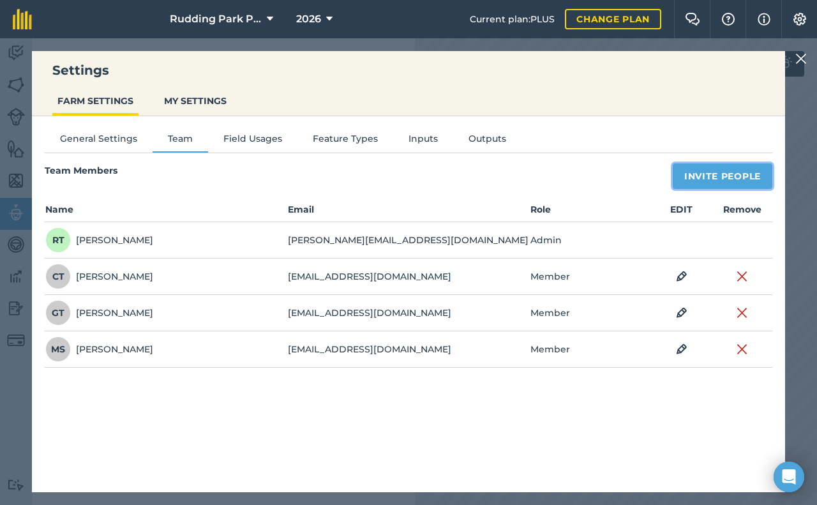
click at [708, 174] on button "Invite People" at bounding box center [723, 176] width 100 height 26
select select "MEMBER"
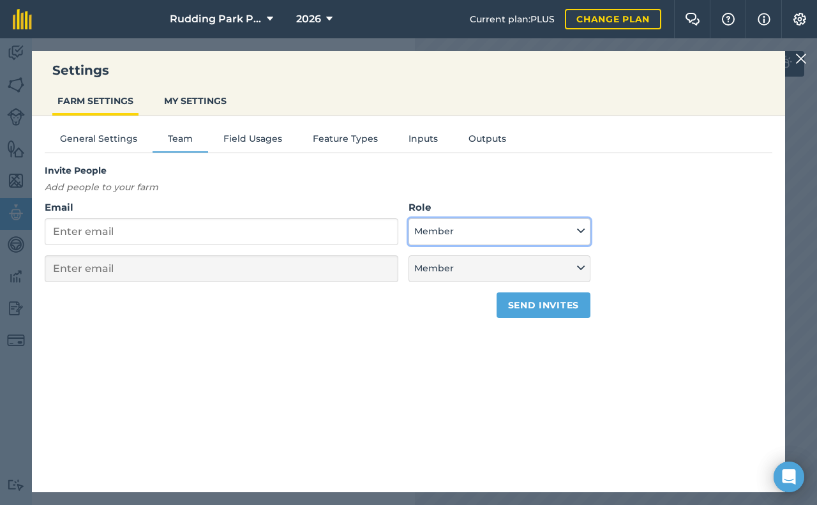
click at [577, 231] on icon at bounding box center [581, 231] width 8 height 14
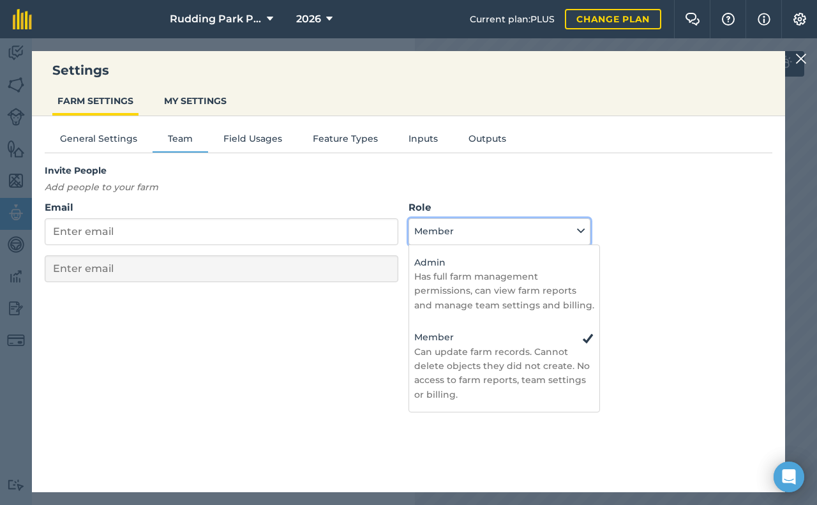
click at [581, 230] on icon at bounding box center [581, 231] width 8 height 14
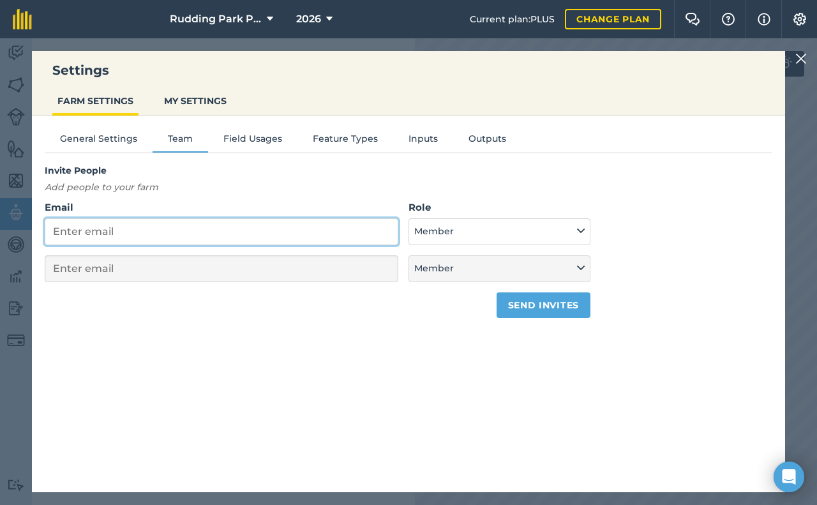
click at [250, 234] on input "Email" at bounding box center [222, 231] width 354 height 27
select select "MEMBER"
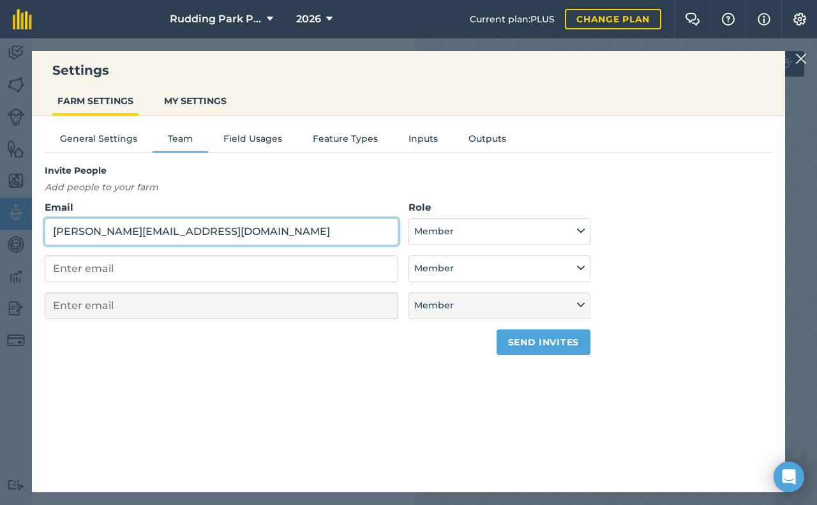
type input "[PERSON_NAME][EMAIL_ADDRESS][DOMAIN_NAME]"
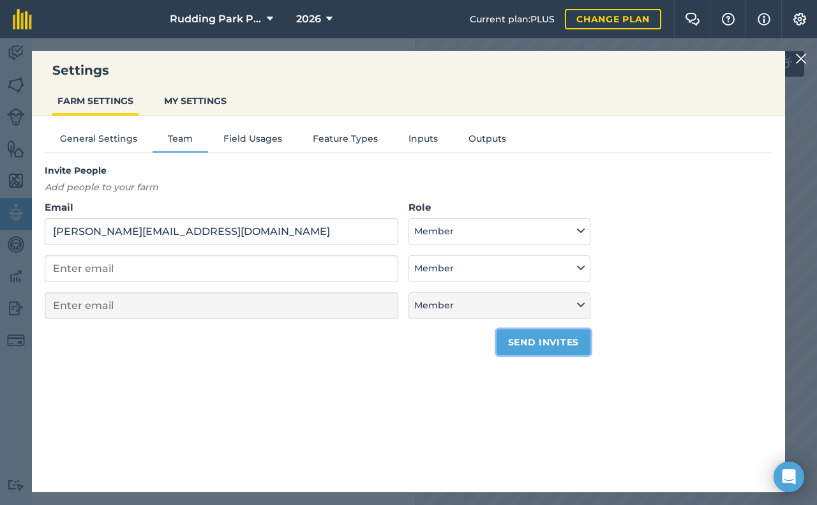
click at [545, 345] on button "Send invites" at bounding box center [544, 343] width 94 height 26
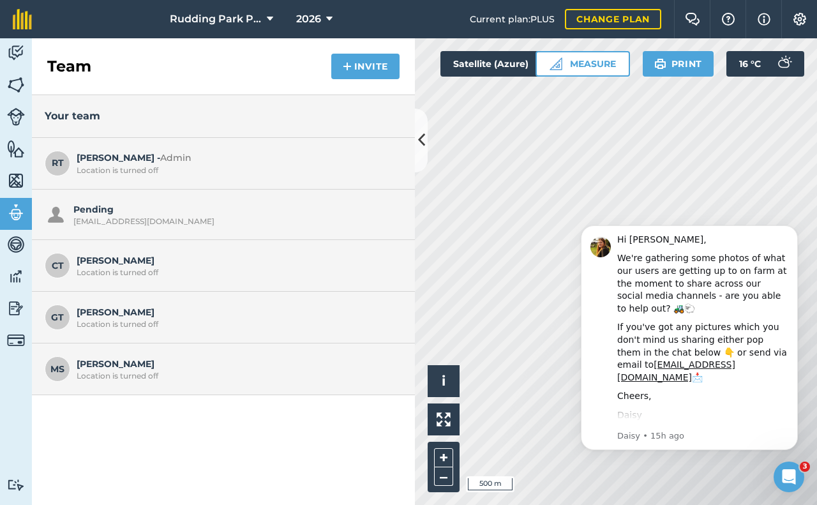
click at [127, 323] on div "Location is turned off" at bounding box center [236, 324] width 319 height 10
click at [365, 71] on button "Invite" at bounding box center [365, 67] width 68 height 26
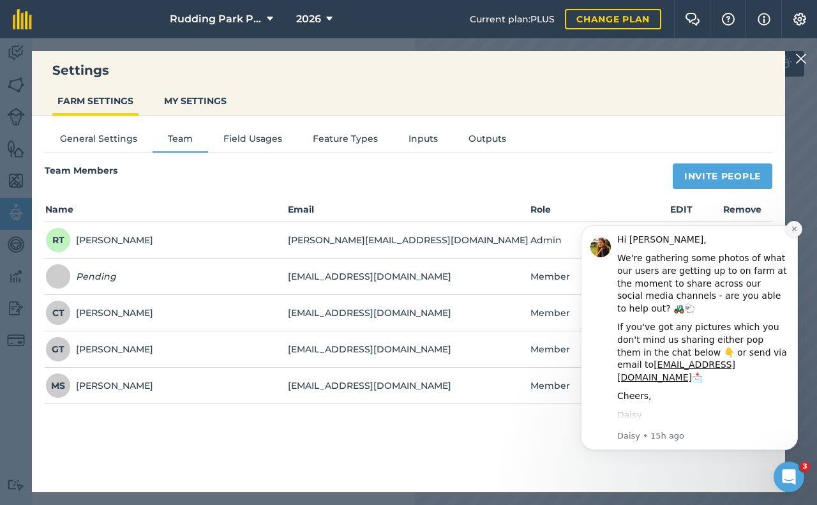
click at [799, 227] on button "Dismiss notification" at bounding box center [794, 229] width 17 height 17
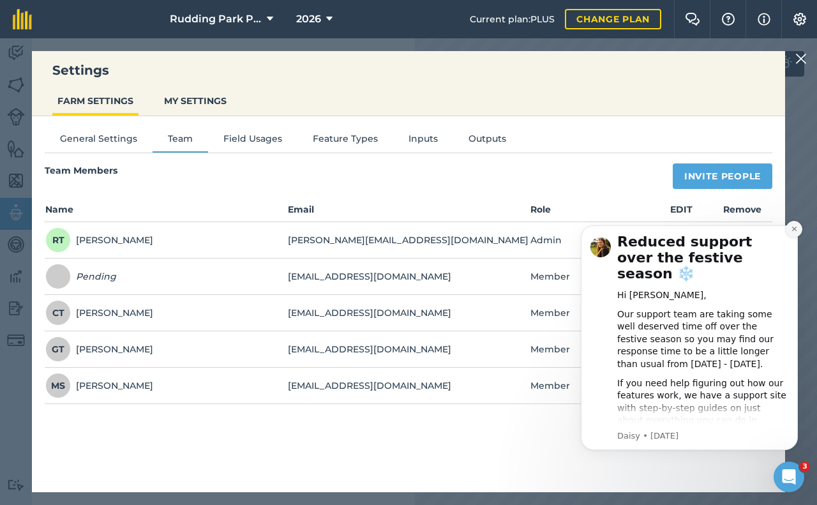
click at [801, 228] on button "Dismiss notification" at bounding box center [794, 229] width 17 height 17
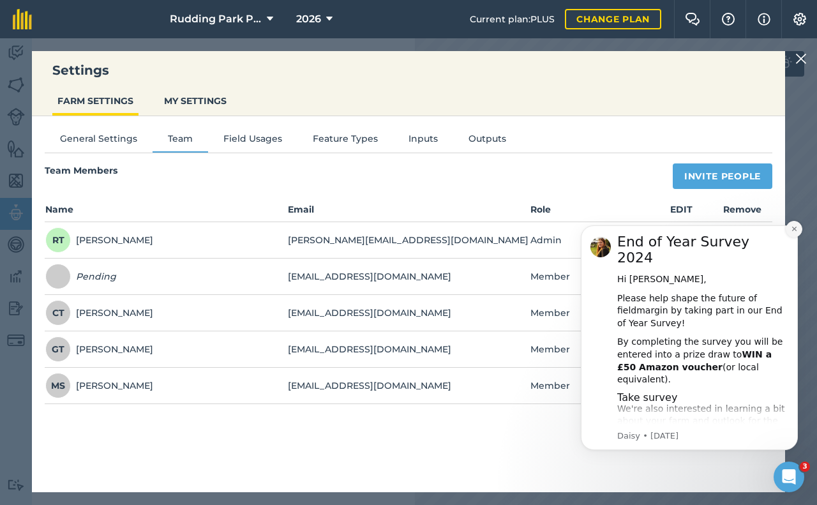
click at [798, 227] on button "Dismiss notification" at bounding box center [794, 229] width 17 height 17
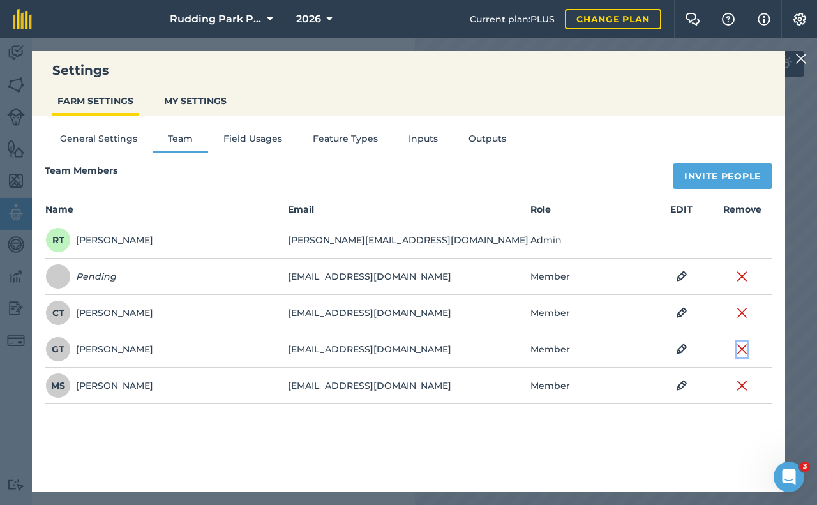
click at [745, 349] on img at bounding box center [742, 349] width 11 height 15
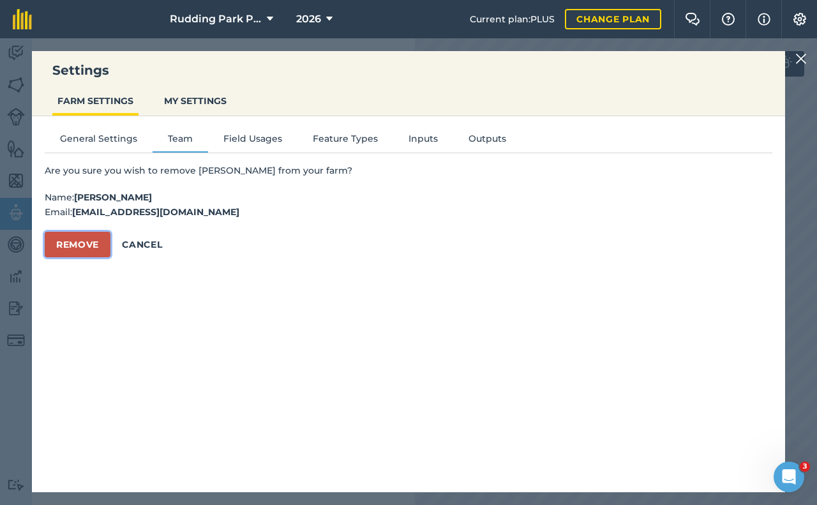
click at [95, 251] on button "Remove" at bounding box center [78, 245] width 66 height 26
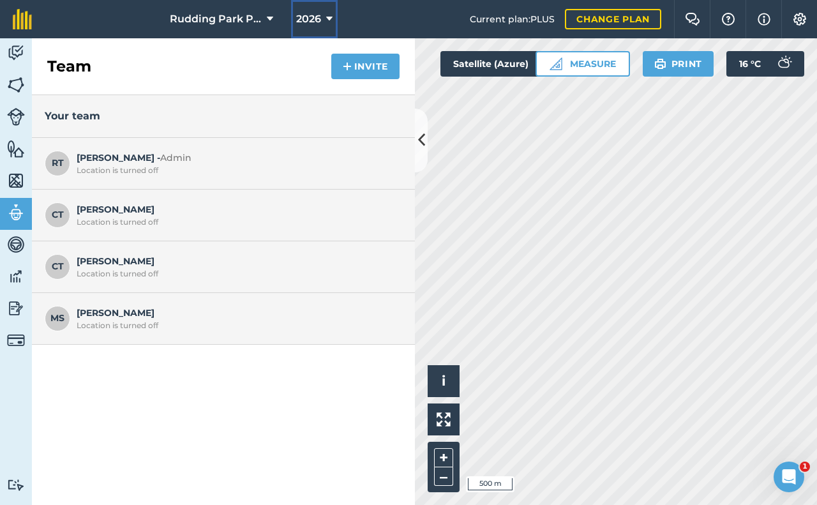
click at [331, 16] on icon at bounding box center [329, 18] width 6 height 15
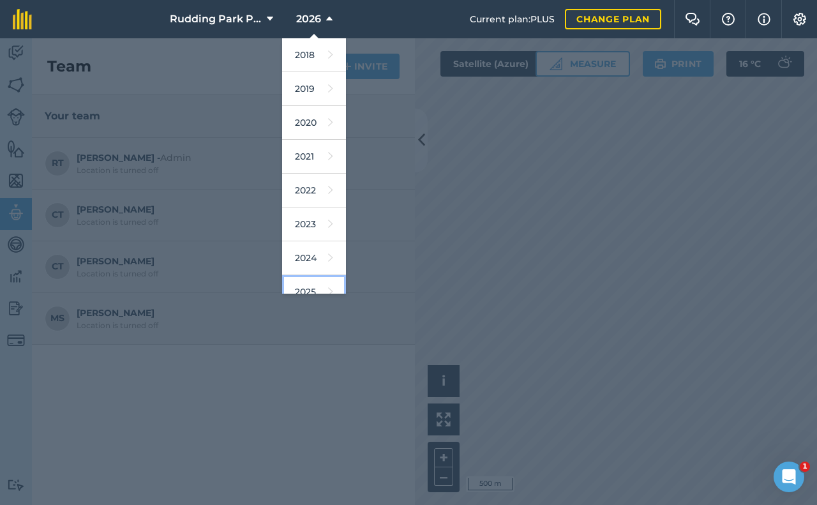
drag, startPoint x: 298, startPoint y: 281, endPoint x: 306, endPoint y: 280, distance: 7.8
click at [299, 282] on link "2025" at bounding box center [314, 292] width 64 height 34
